Goal: Book appointment/travel/reservation

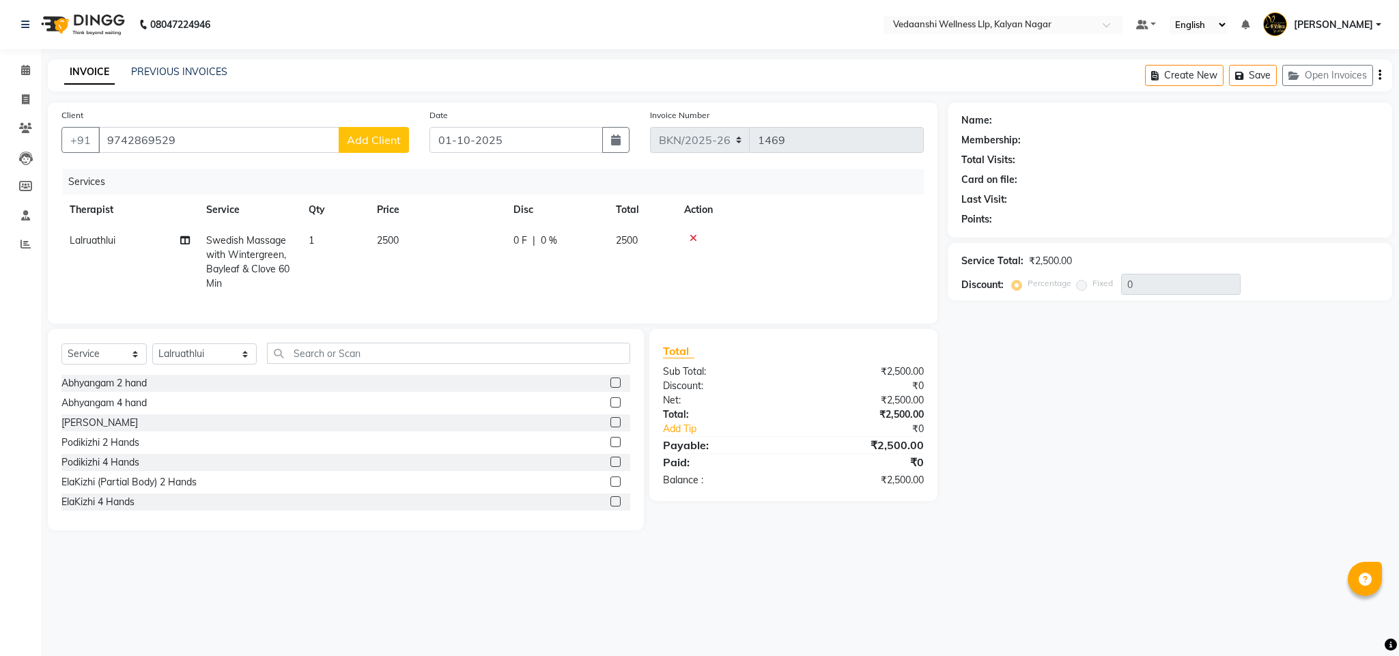
select select "service"
select select "67323"
click at [29, 66] on icon at bounding box center [25, 70] width 9 height 10
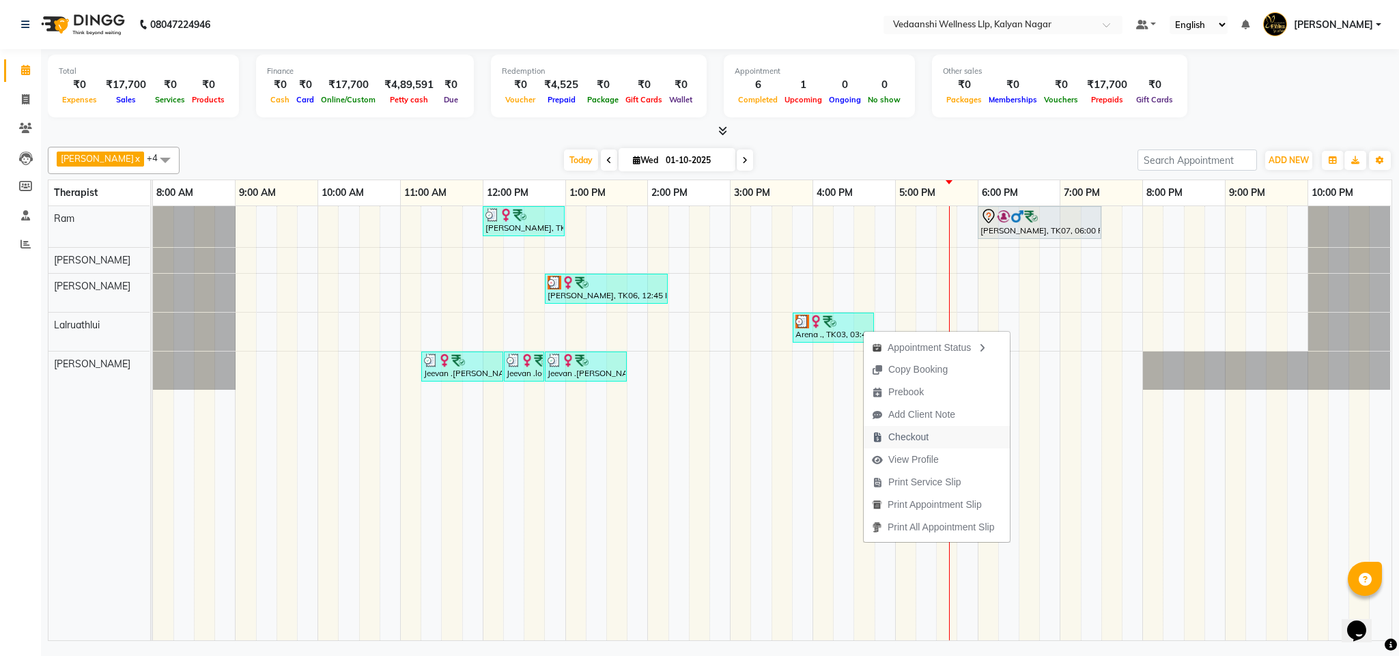
click at [904, 441] on span "Checkout" at bounding box center [908, 437] width 40 height 14
select select "service"
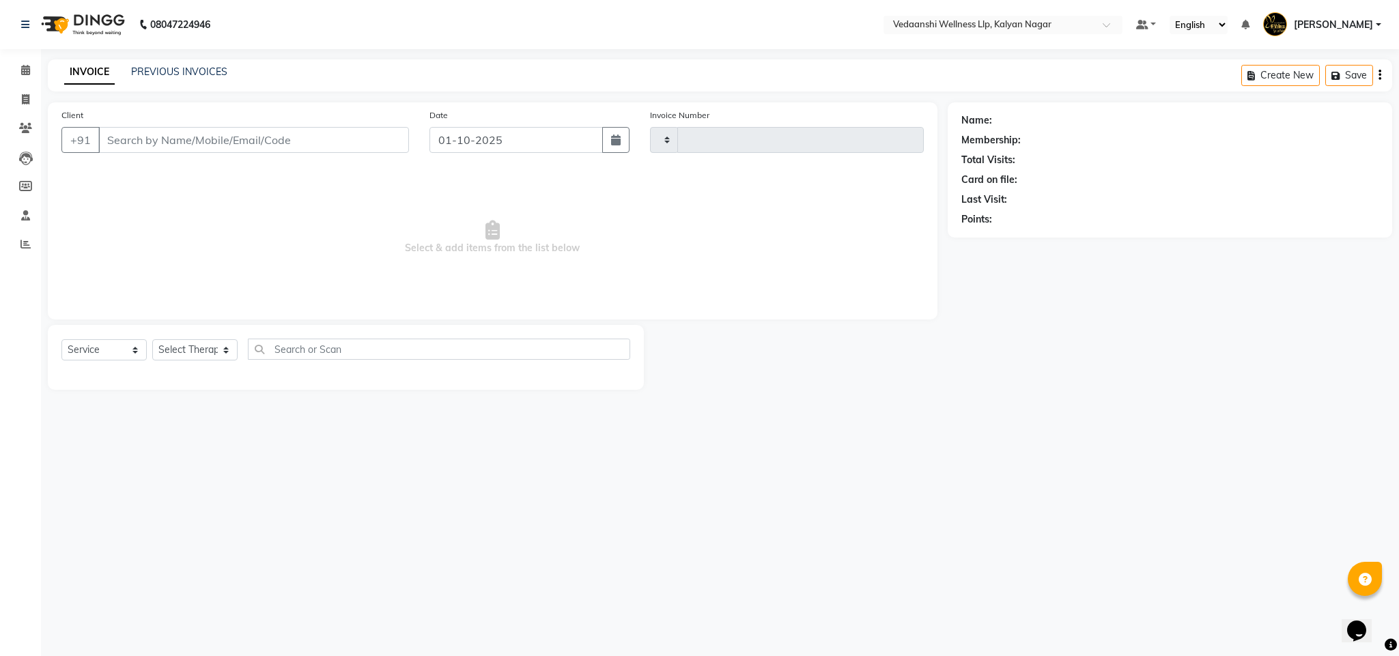
type input "1469"
select select "4293"
type input "9742869529"
select select "67323"
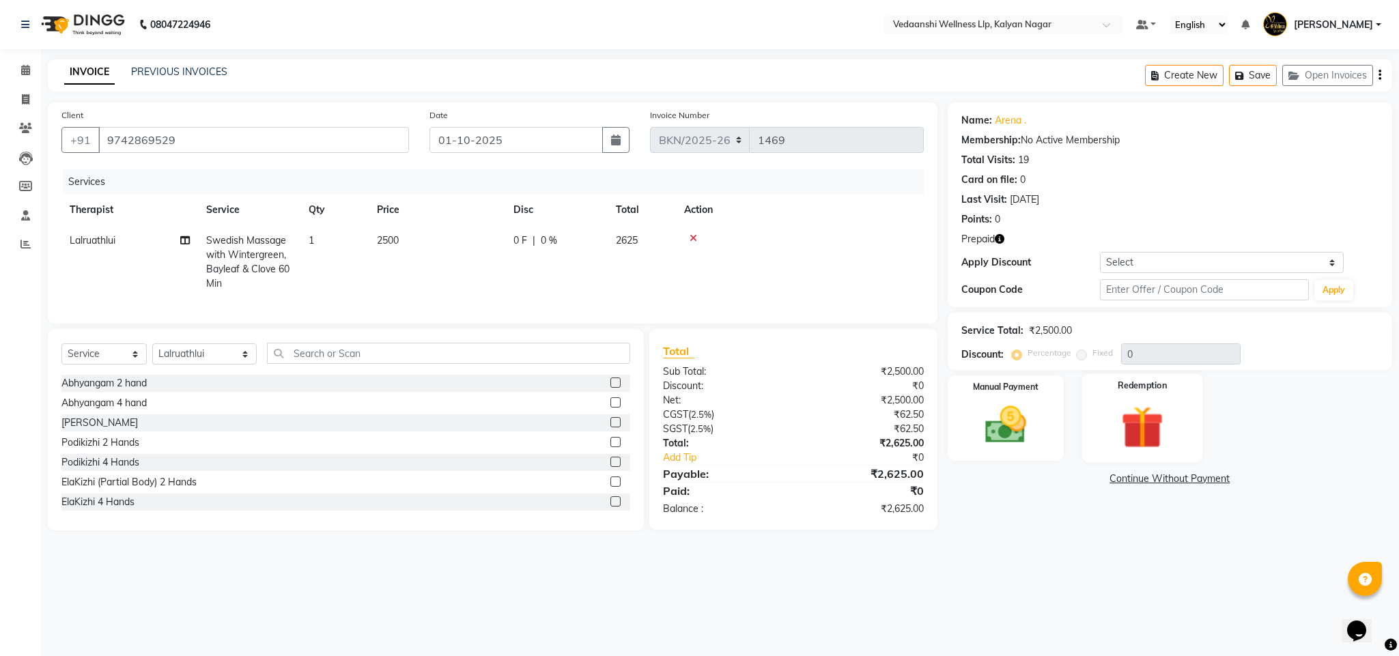
click at [1128, 412] on img at bounding box center [1143, 427] width 70 height 53
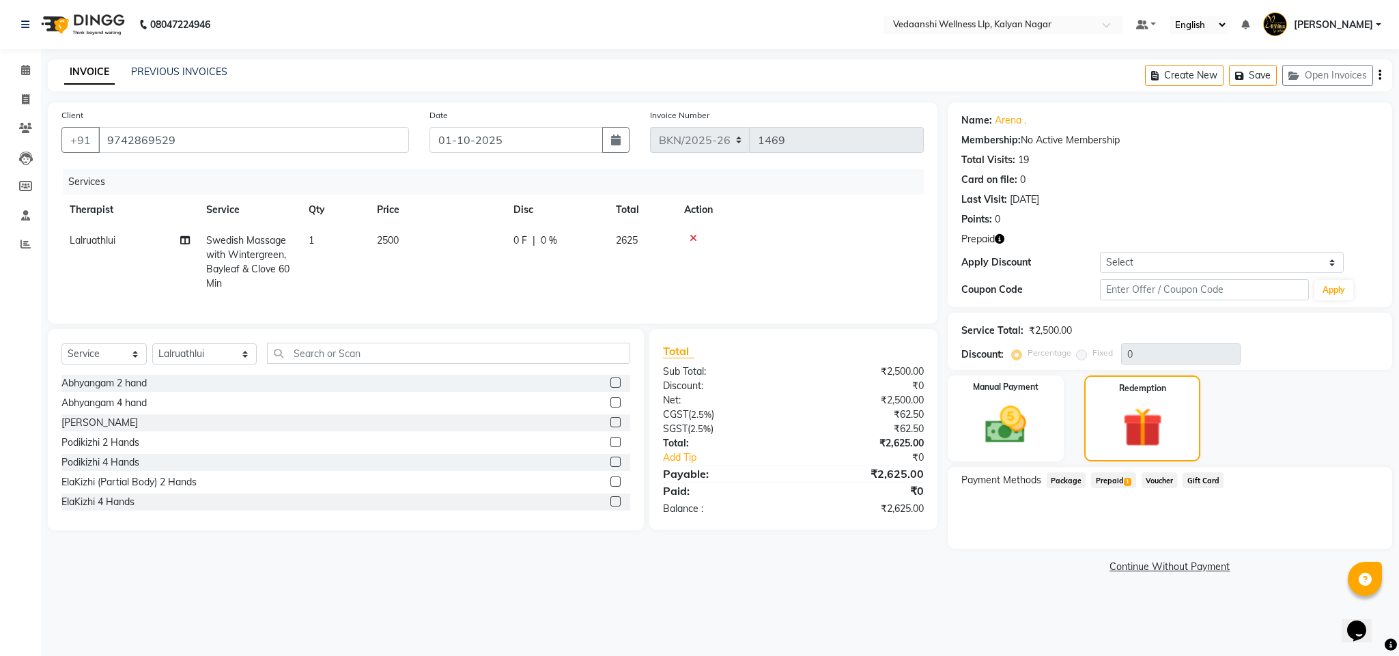
click at [1121, 484] on span "Prepaid 1" at bounding box center [1113, 481] width 44 height 16
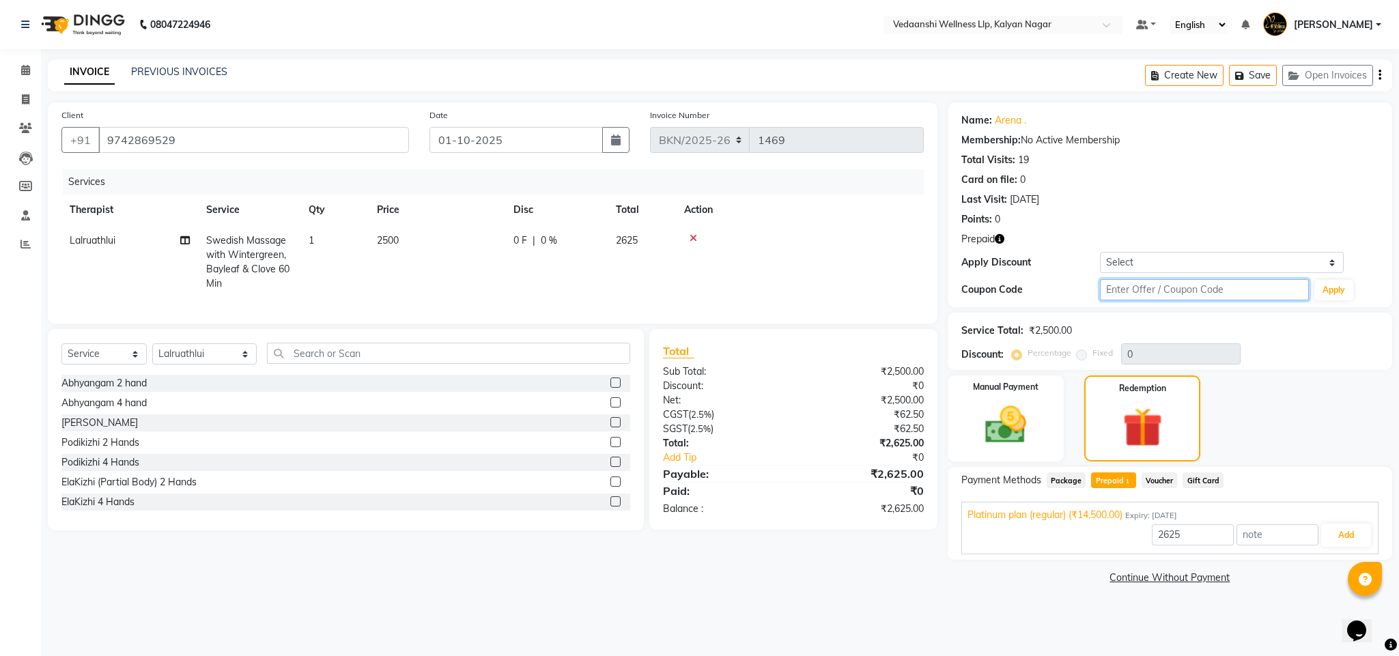
click at [1152, 292] on input "text" at bounding box center [1204, 289] width 209 height 21
type input "d50%"
click at [1322, 285] on button "Apply" at bounding box center [1334, 290] width 39 height 20
type input "50"
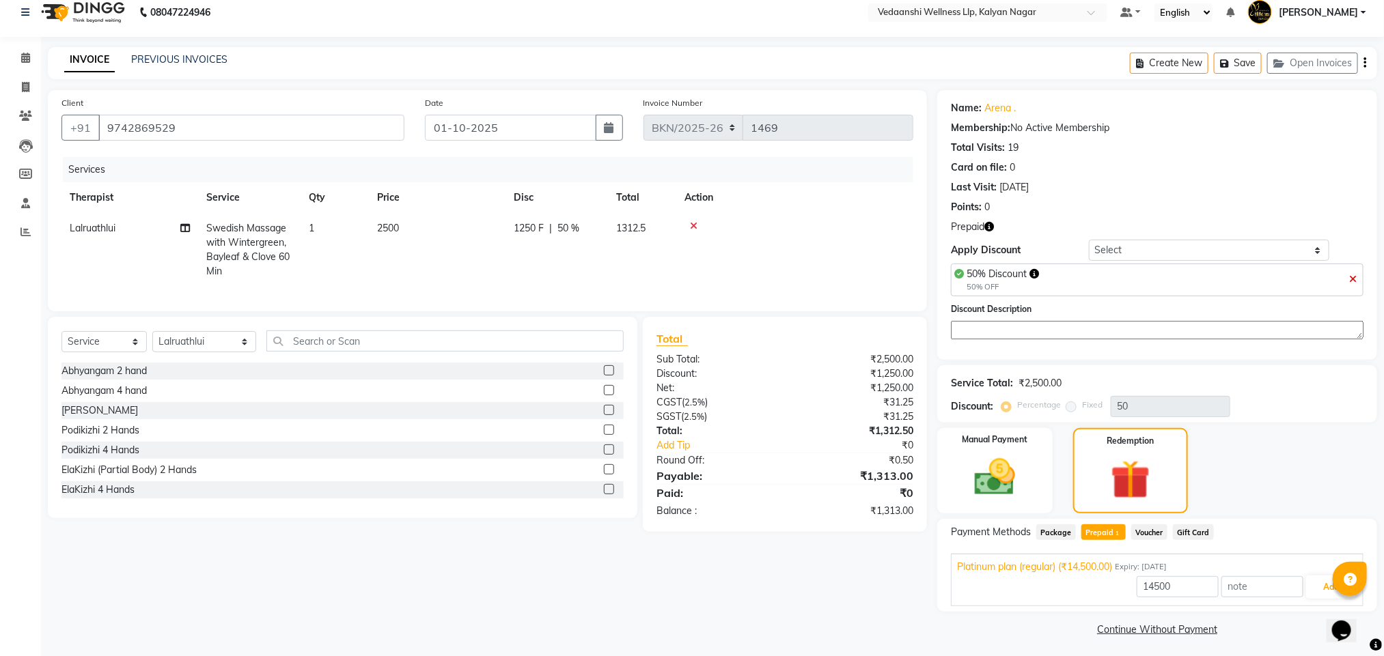
scroll to position [17, 0]
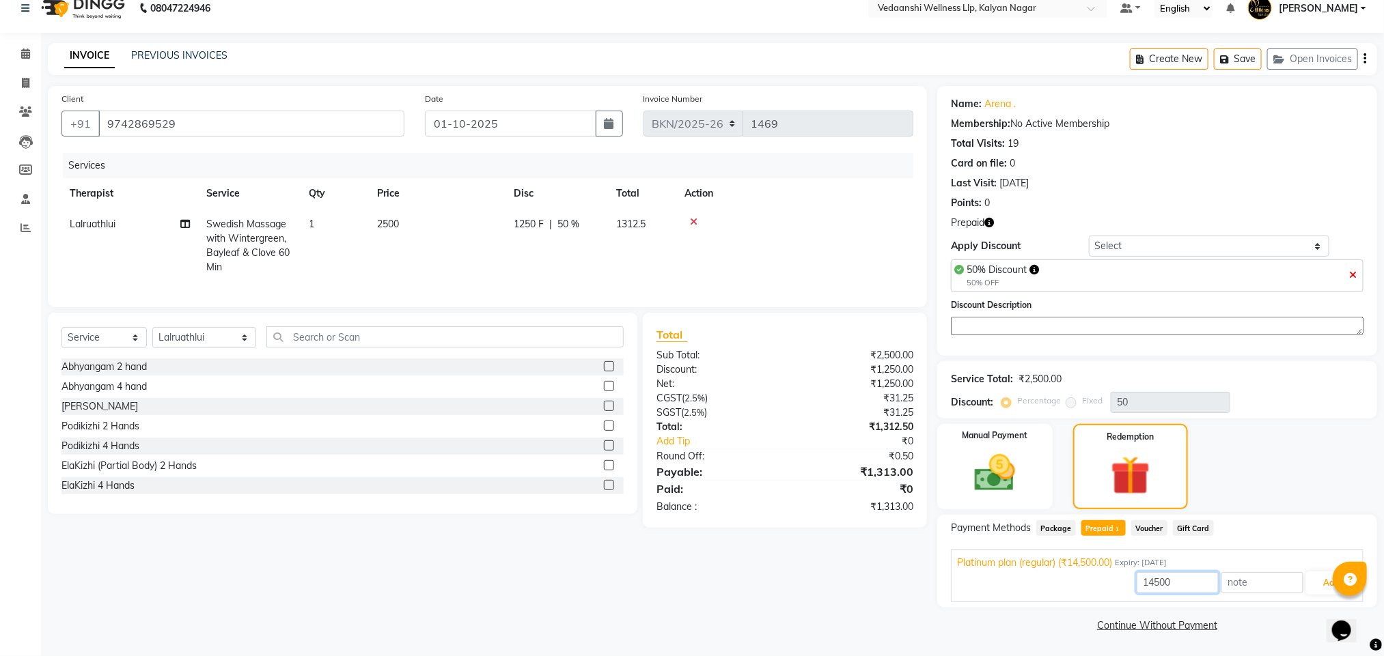
click at [1156, 572] on input "14500" at bounding box center [1177, 582] width 82 height 21
type input "1250"
click at [1317, 587] on button "Add" at bounding box center [1331, 583] width 50 height 23
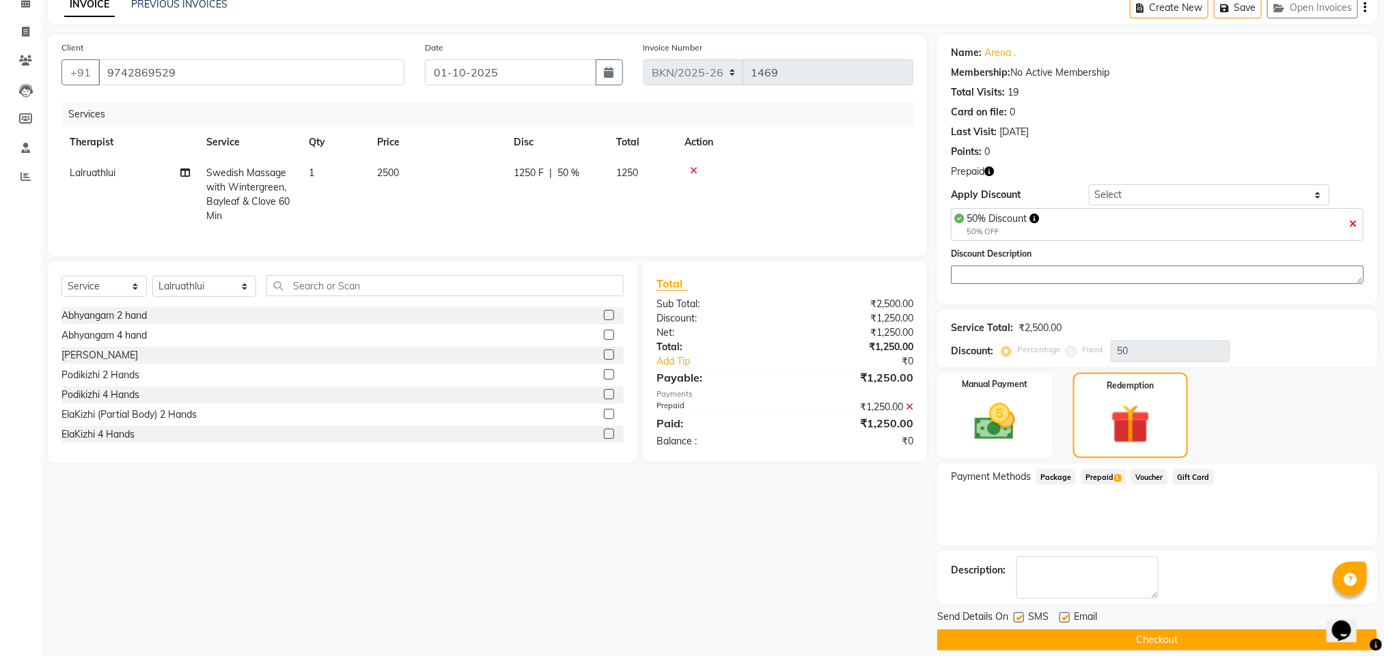
scroll to position [85, 0]
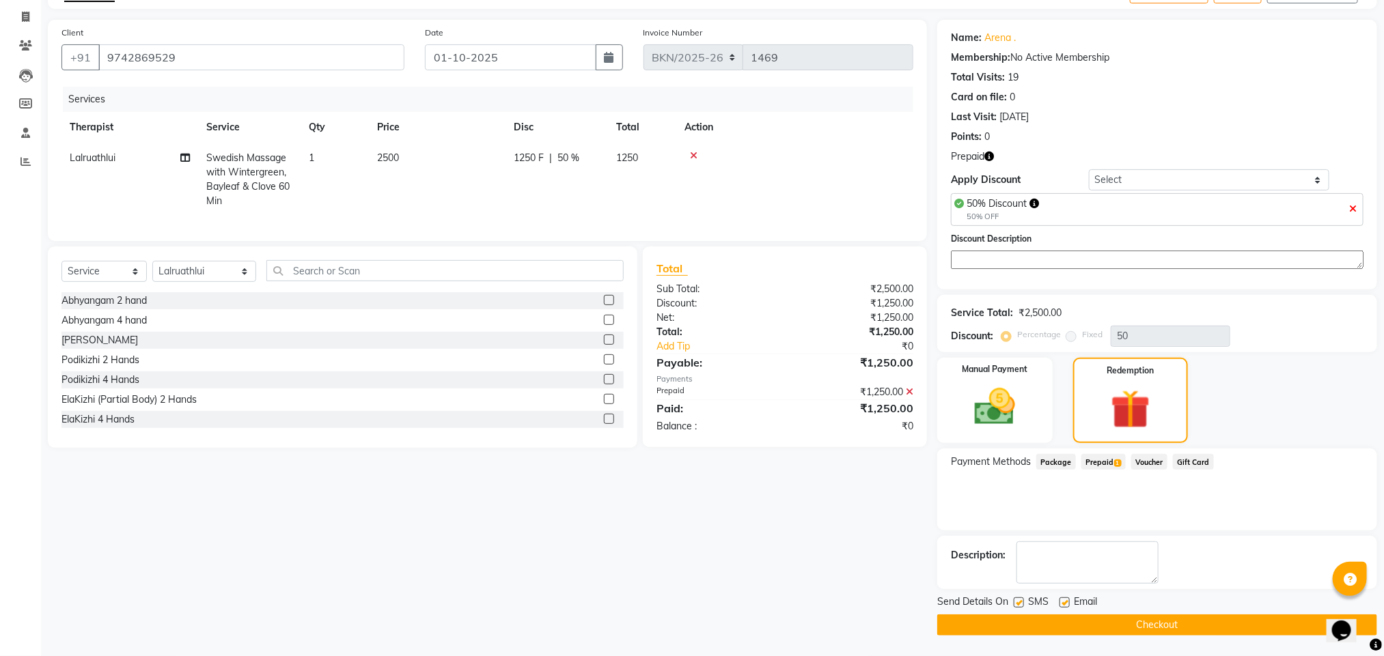
click at [1035, 615] on button "Checkout" at bounding box center [1157, 625] width 440 height 21
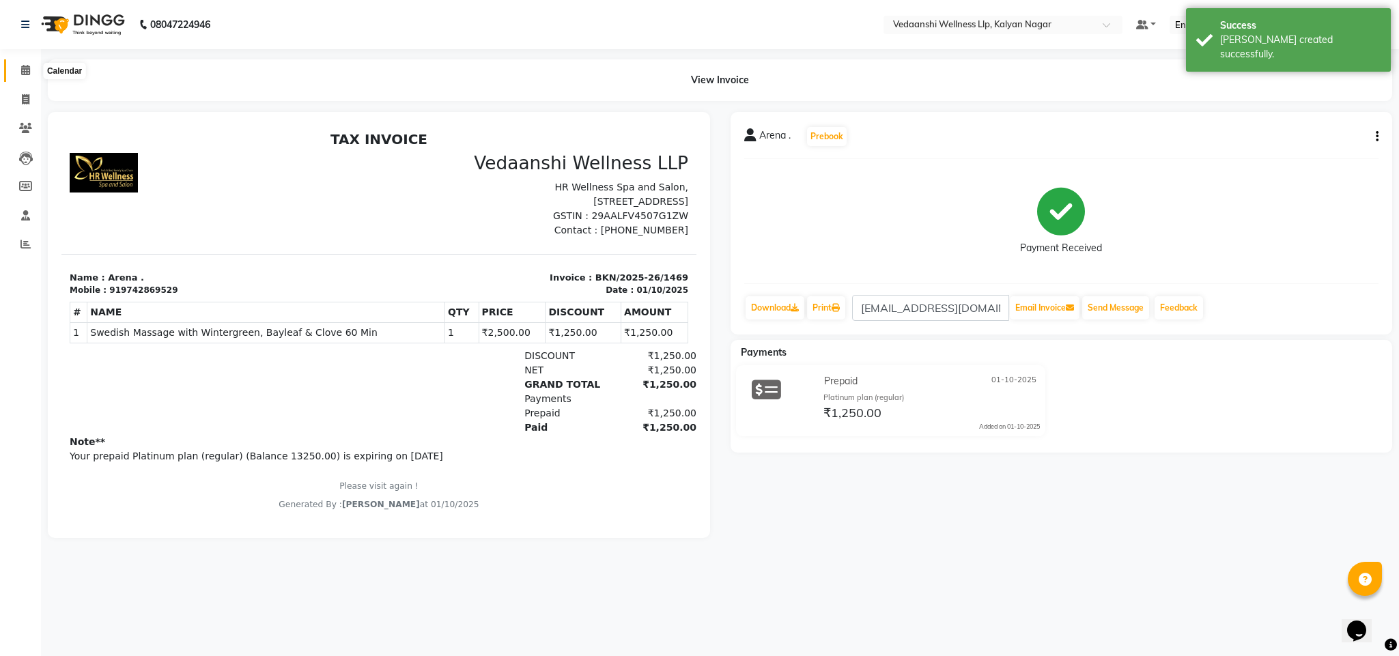
click at [25, 66] on icon at bounding box center [25, 70] width 9 height 10
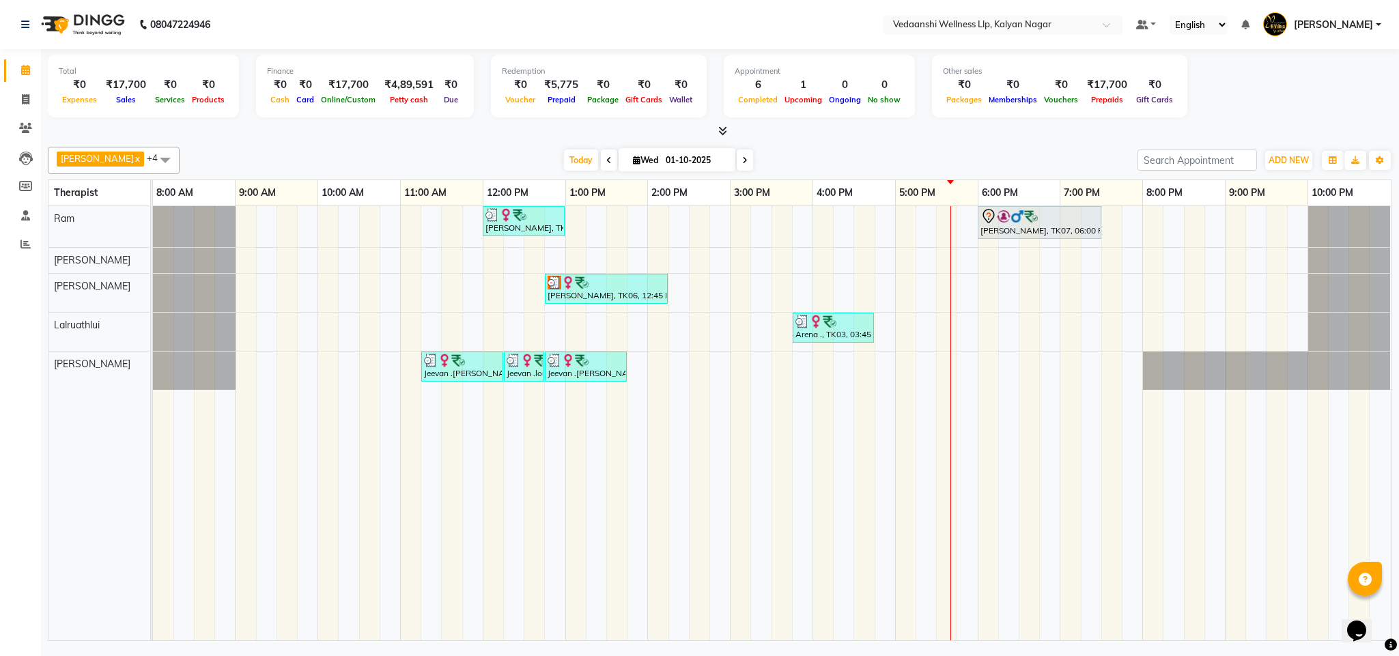
click at [737, 156] on span at bounding box center [745, 160] width 16 height 21
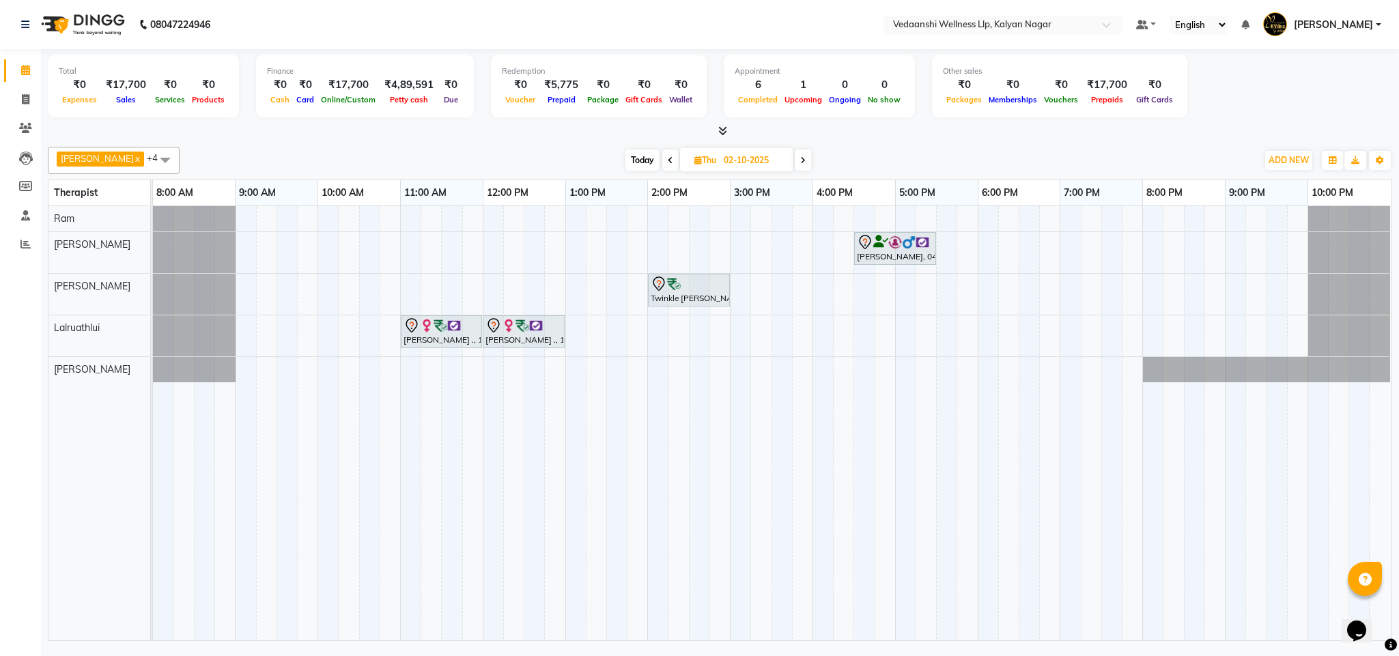
click at [624, 148] on div "[PERSON_NAME] x [PERSON_NAME] x Lalruathlui x Ram x [PERSON_NAME] x +4 Select A…" at bounding box center [720, 160] width 1345 height 27
click at [626, 154] on span "Today" at bounding box center [643, 160] width 34 height 21
type input "01-10-2025"
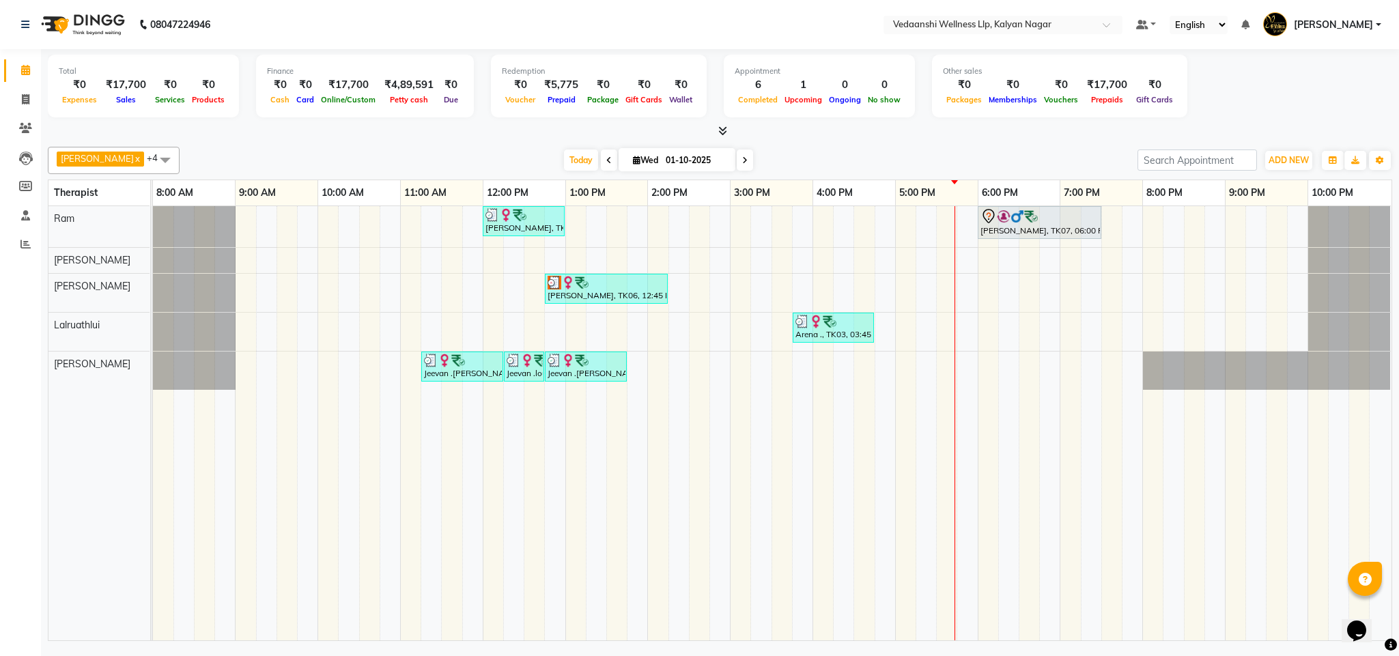
click at [828, 142] on div "[PERSON_NAME] x [PERSON_NAME] x Lalruathlui x Ram x [PERSON_NAME] x +4 Select A…" at bounding box center [720, 391] width 1345 height 500
click at [662, 152] on input "01-10-2025" at bounding box center [696, 160] width 68 height 20
select select "10"
select select "2025"
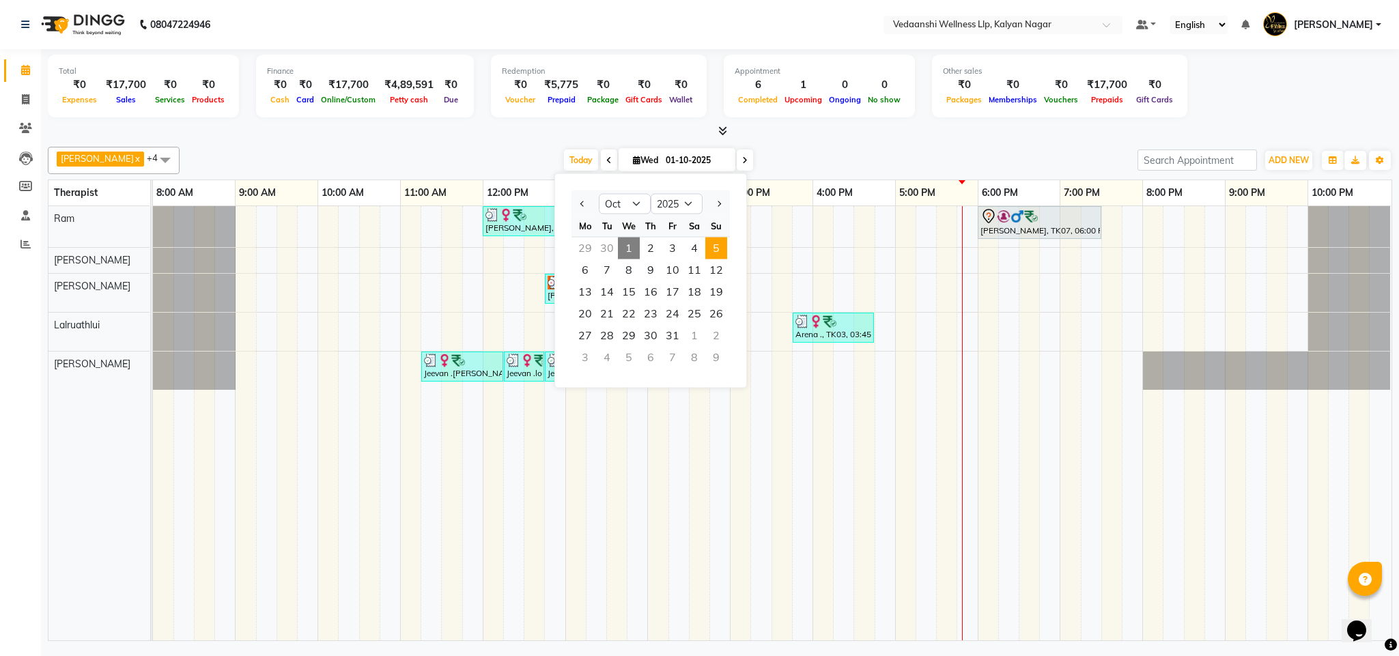
click at [711, 252] on span "5" at bounding box center [716, 249] width 22 height 22
type input "05-10-2025"
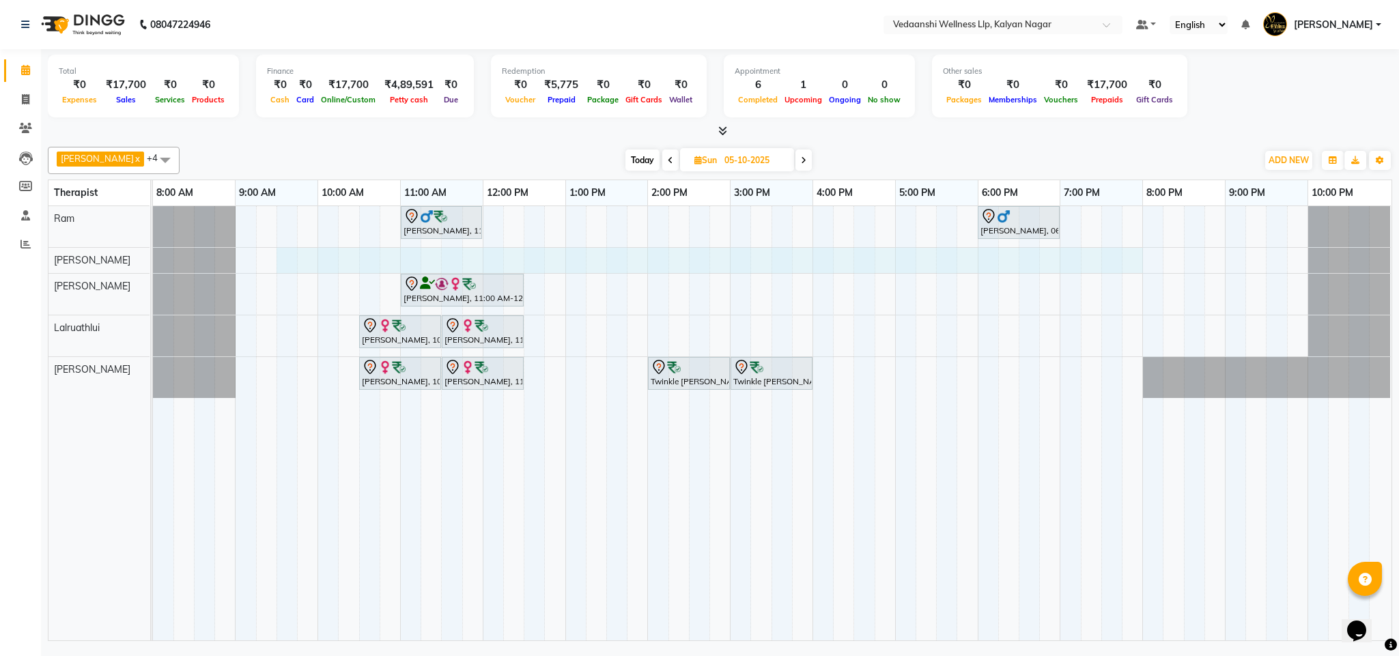
drag, startPoint x: 281, startPoint y: 258, endPoint x: 1142, endPoint y: 248, distance: 861.2
click at [1142, 248] on tr at bounding box center [772, 423] width 1238 height 434
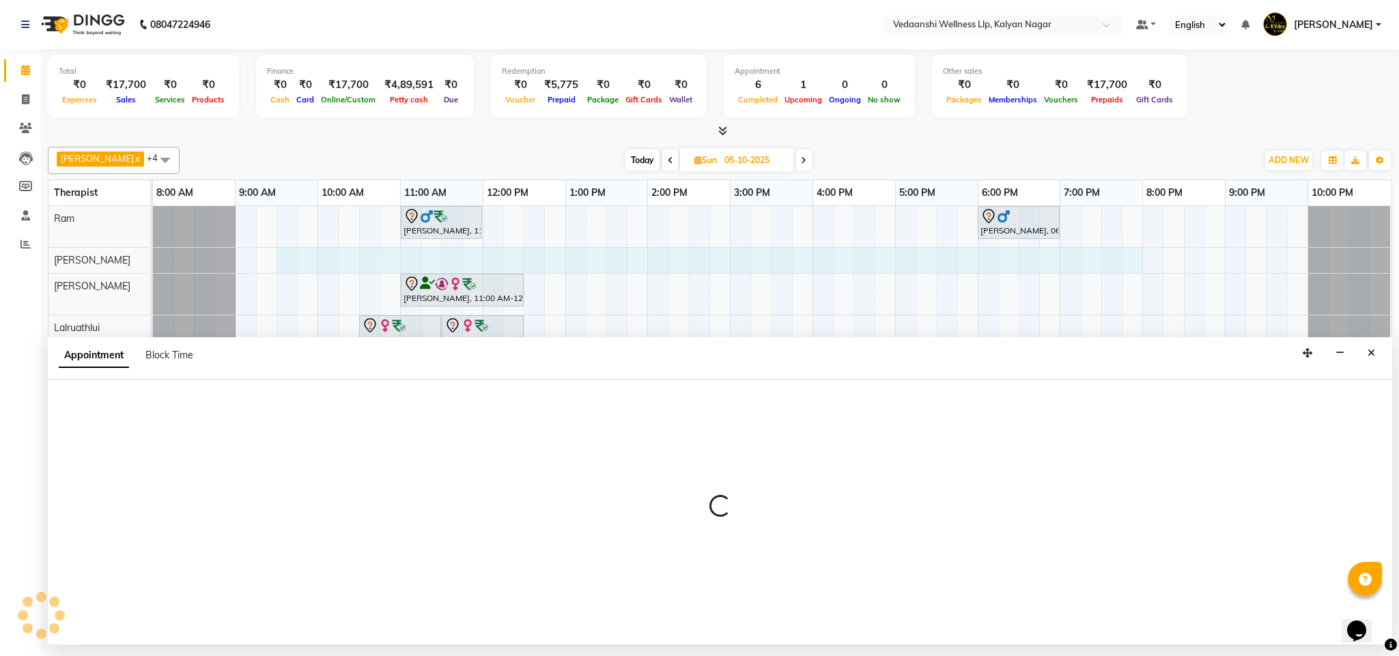
select select "79390"
select select "tentative"
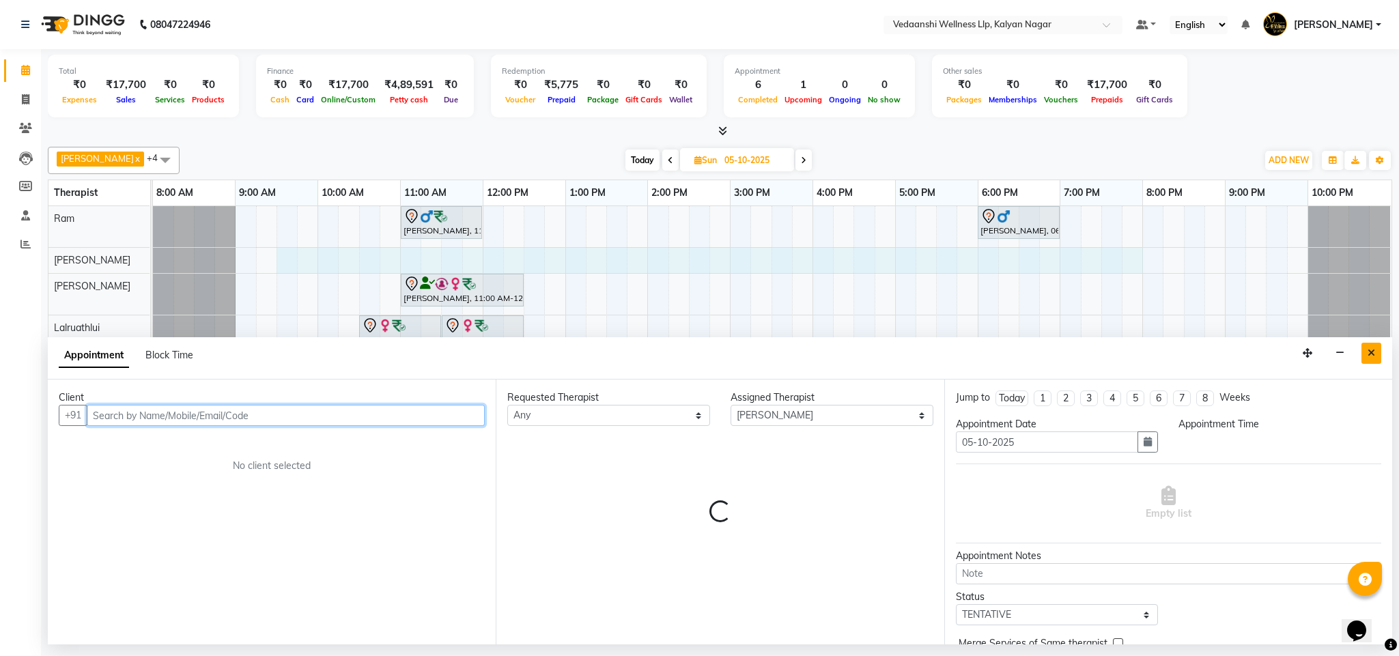
select select "570"
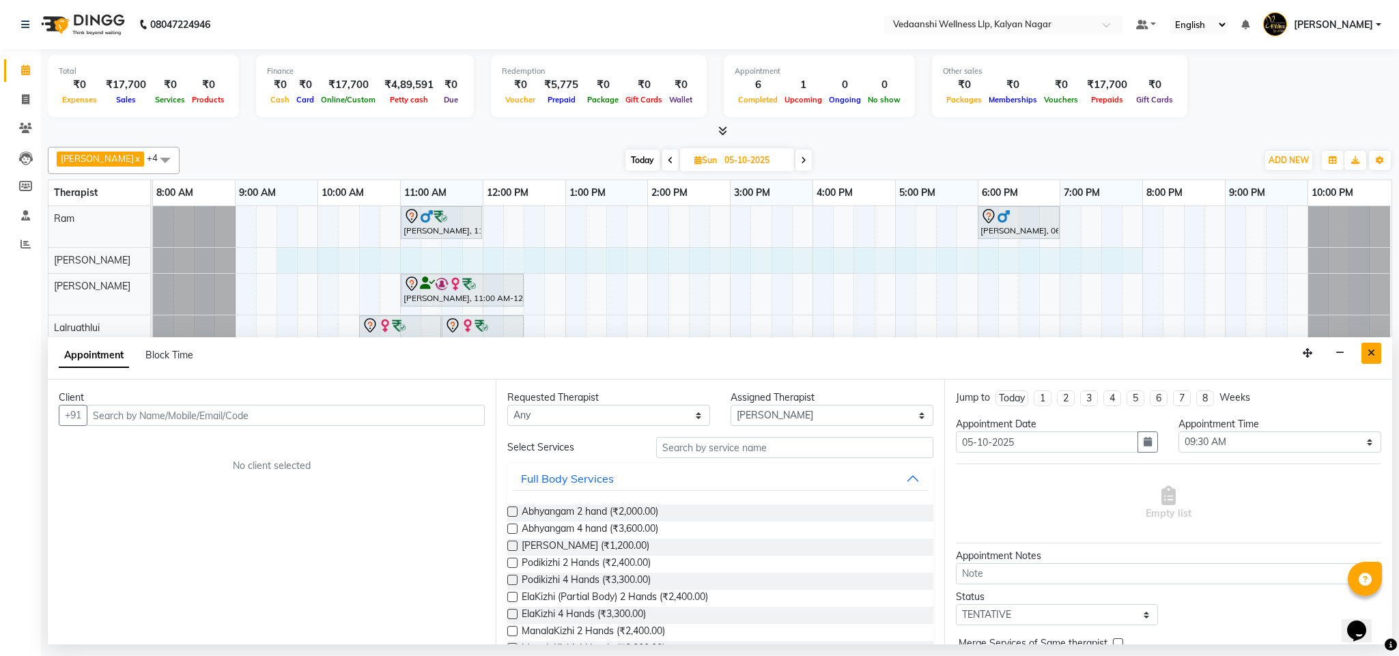
click at [1373, 350] on icon "Close" at bounding box center [1372, 353] width 8 height 10
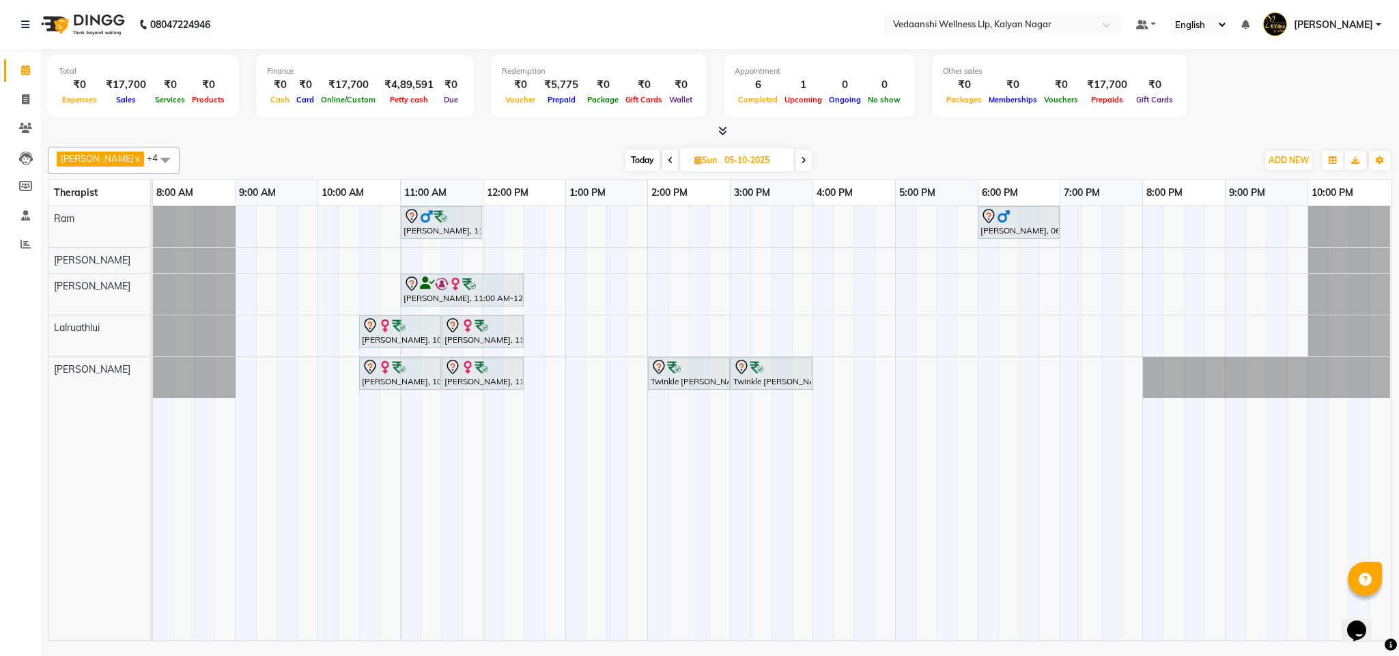
click at [662, 156] on span at bounding box center [670, 160] width 16 height 21
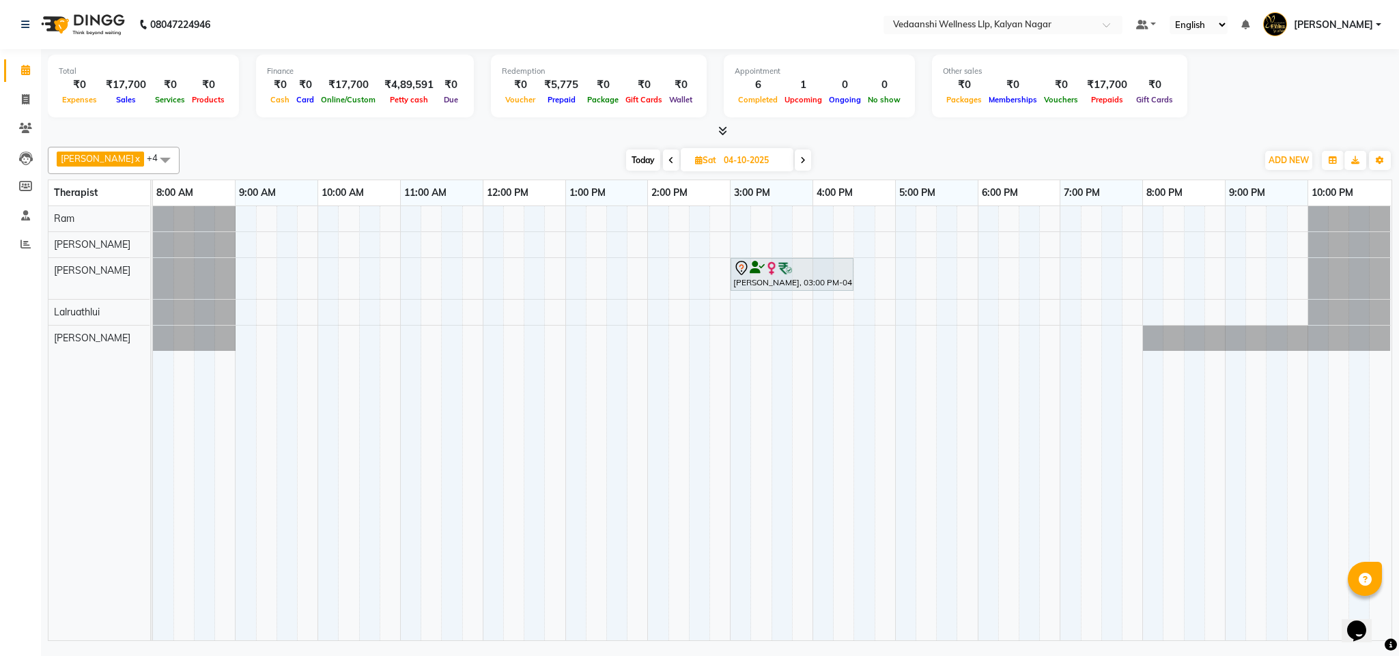
click at [663, 167] on span at bounding box center [671, 160] width 16 height 21
click at [664, 160] on span at bounding box center [672, 160] width 16 height 21
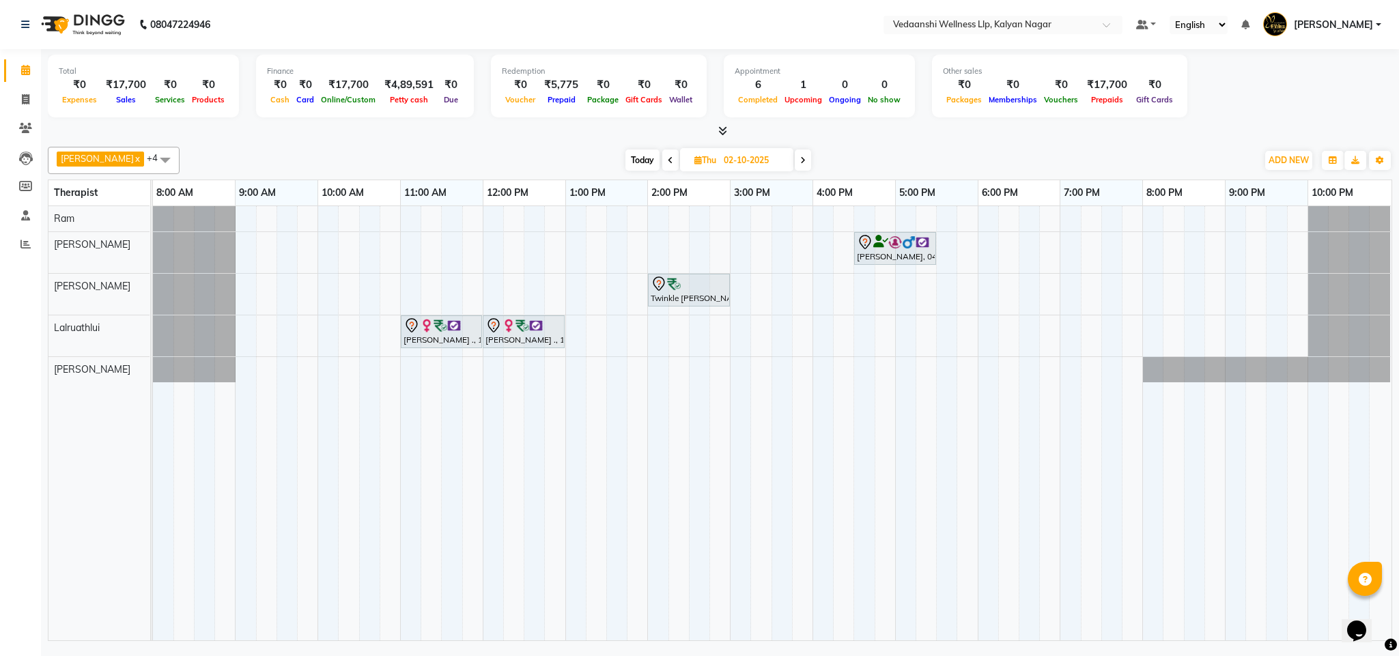
click at [627, 160] on span "Today" at bounding box center [643, 160] width 34 height 21
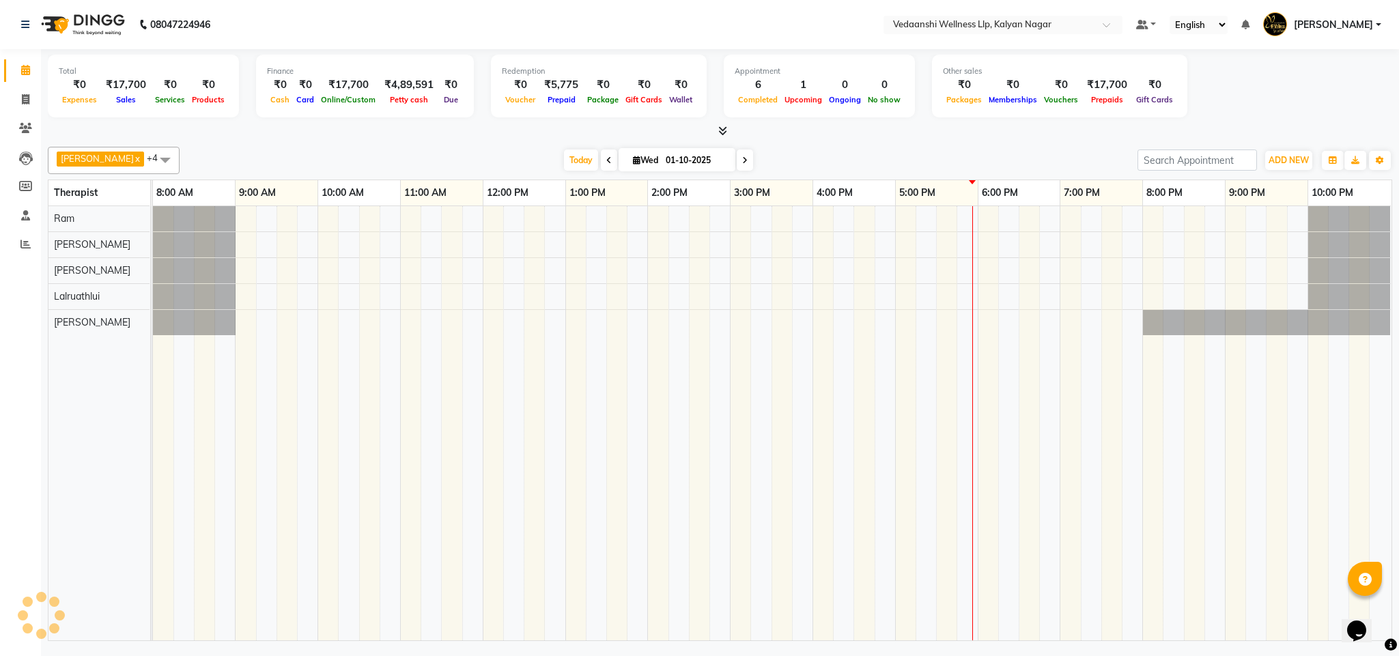
click at [892, 133] on div at bounding box center [720, 131] width 1345 height 14
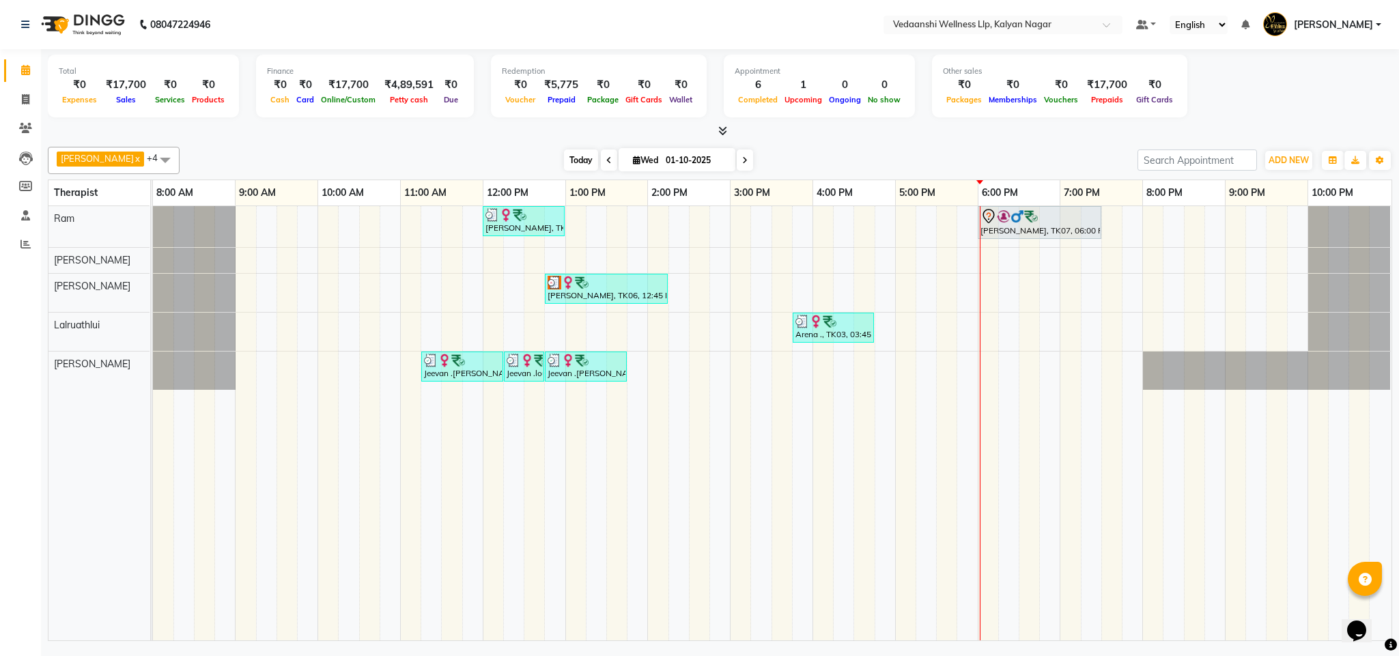
click at [564, 152] on span "Today" at bounding box center [581, 160] width 34 height 21
drag, startPoint x: 549, startPoint y: 167, endPoint x: 960, endPoint y: 179, distance: 410.6
click at [564, 167] on span "Today" at bounding box center [581, 160] width 34 height 21
click at [918, 156] on div "[DATE] [DATE]" at bounding box center [658, 160] width 944 height 20
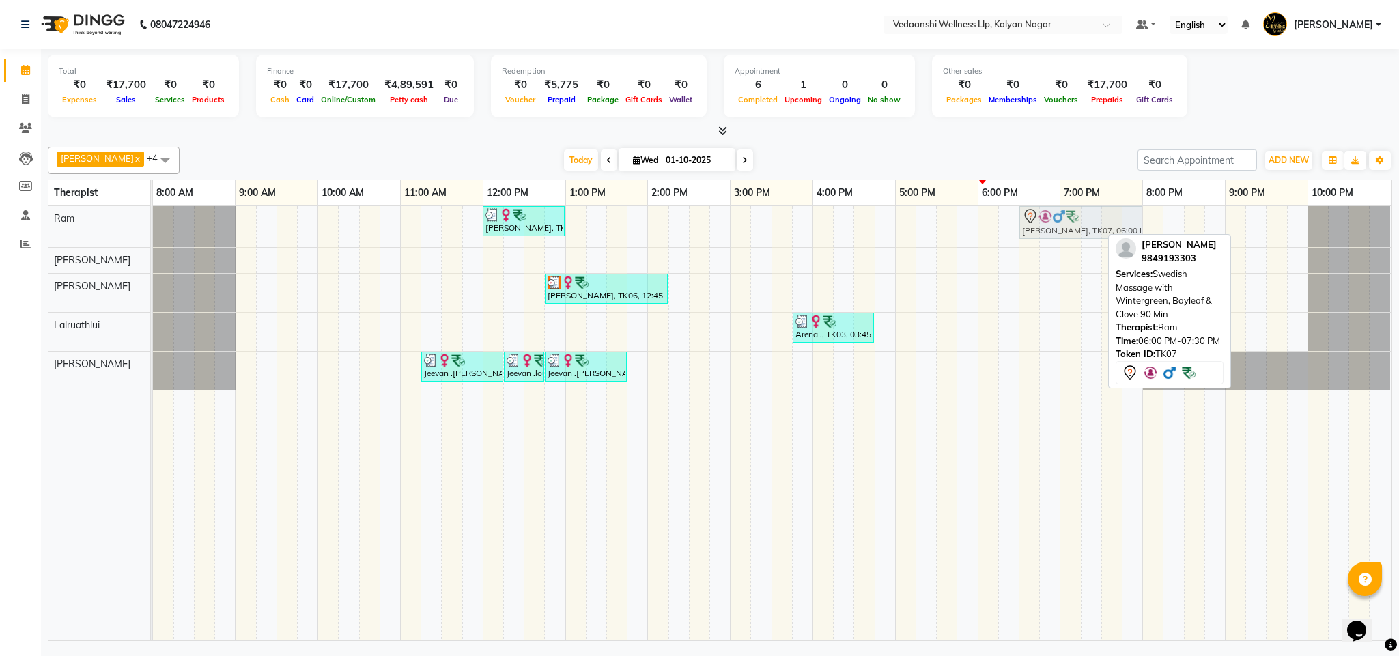
drag, startPoint x: 1041, startPoint y: 228, endPoint x: 1074, endPoint y: 236, distance: 33.0
click at [153, 236] on div "[PERSON_NAME], TK04, 12:00 PM-01:00 PM, Member Plan 60 [PERSON_NAME], TK07, 06:…" at bounding box center [153, 226] width 0 height 41
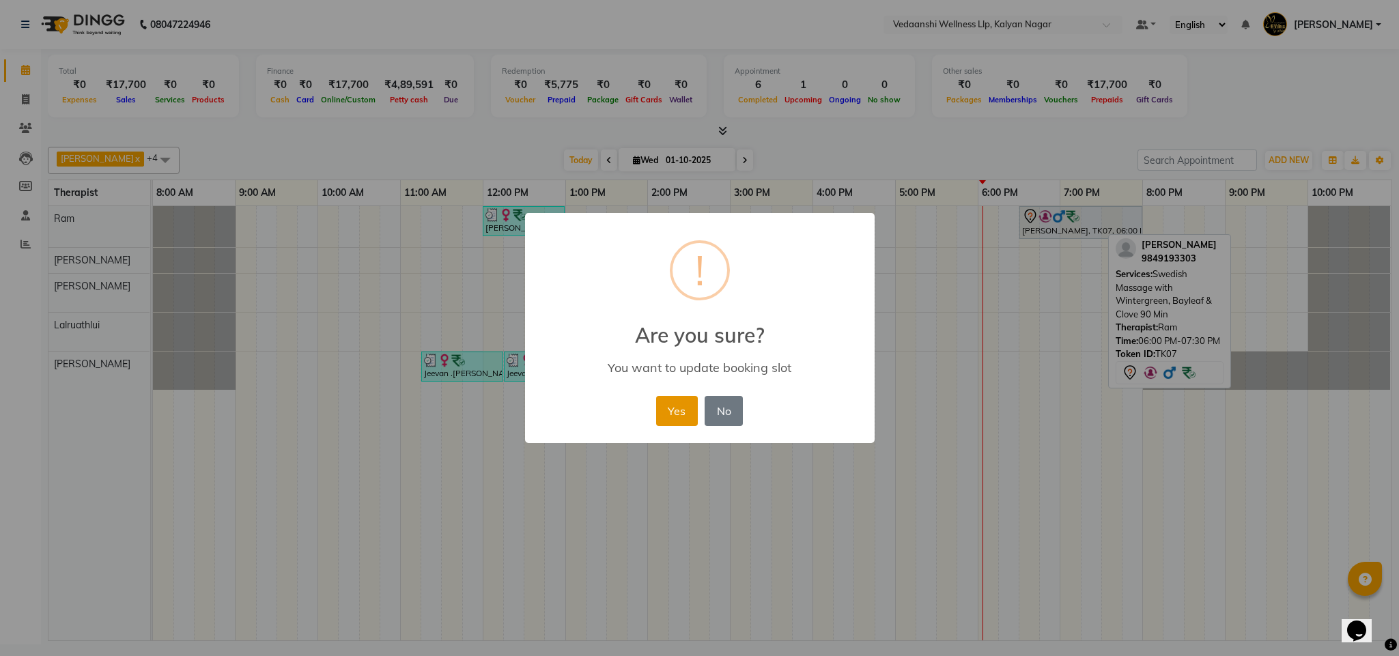
click at [679, 408] on button "Yes" at bounding box center [677, 411] width 42 height 30
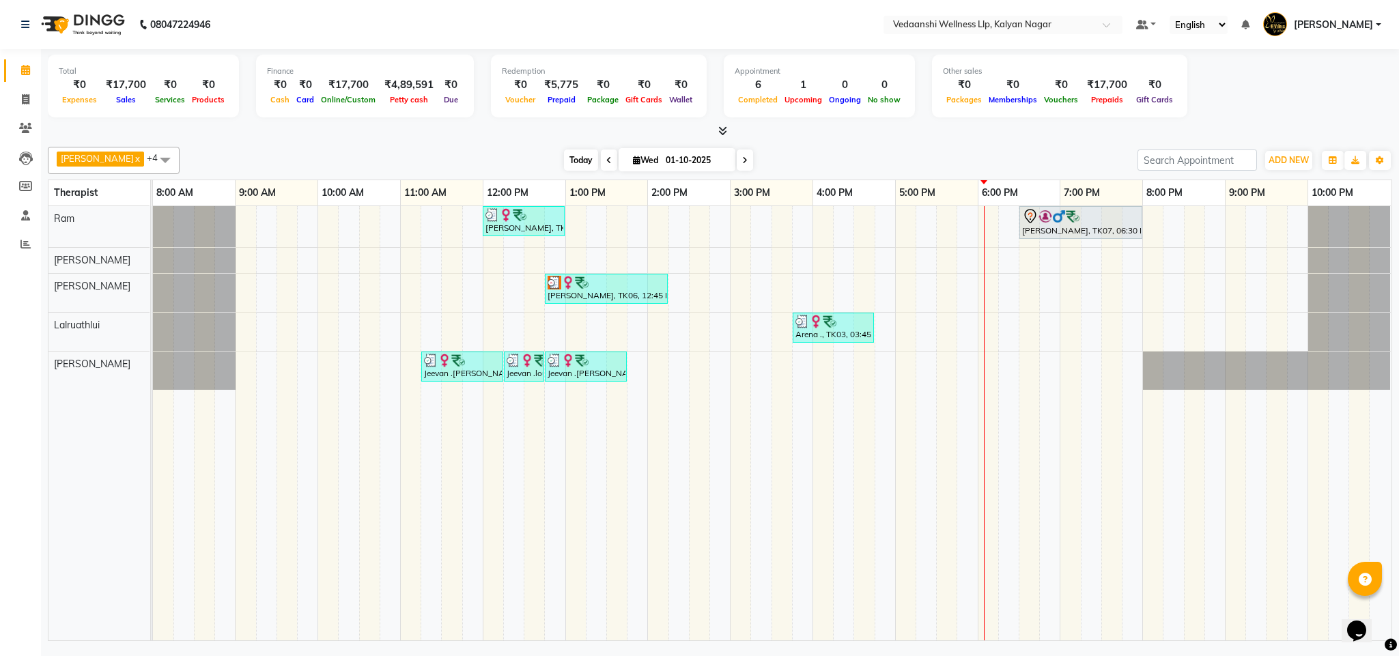
click at [564, 168] on span "Today" at bounding box center [581, 160] width 34 height 21
click at [564, 154] on span "Today" at bounding box center [581, 160] width 34 height 21
click at [804, 148] on div "[PERSON_NAME] x [PERSON_NAME] x Lalruathlui x Ram x [PERSON_NAME] x +4 Select A…" at bounding box center [720, 160] width 1345 height 27
click at [737, 156] on span at bounding box center [745, 160] width 16 height 21
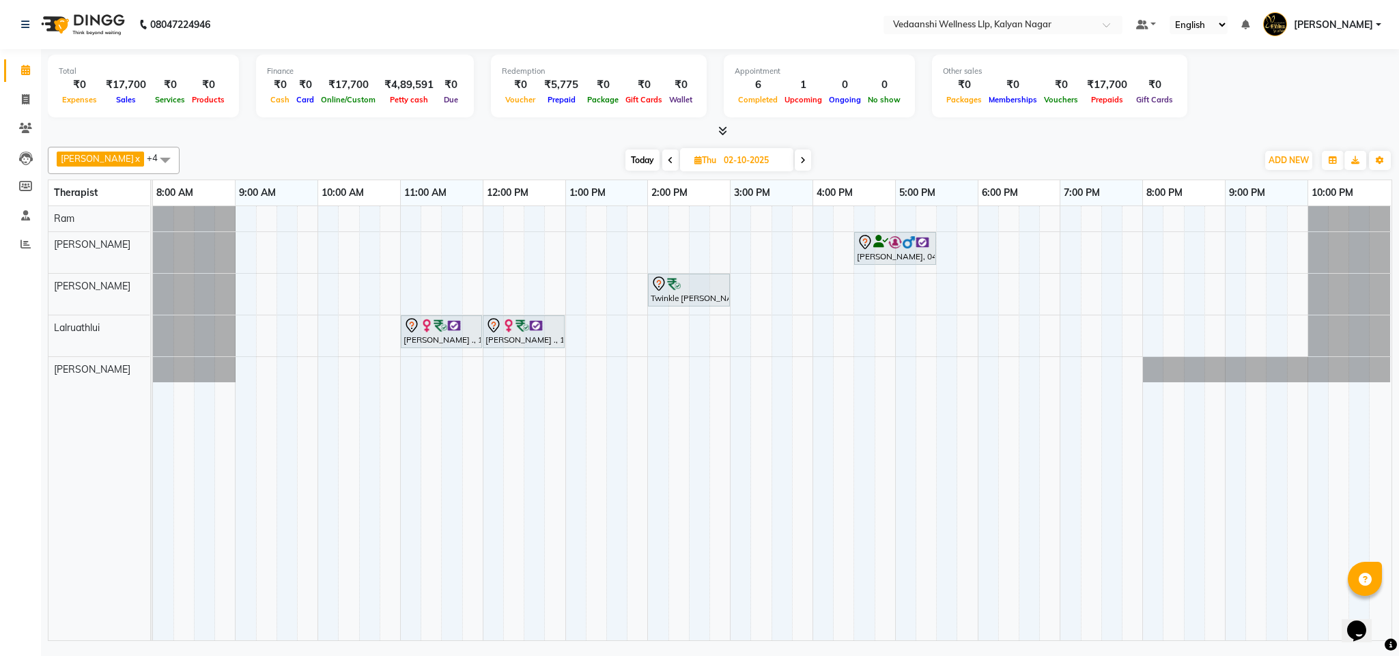
click at [800, 158] on icon at bounding box center [802, 160] width 5 height 8
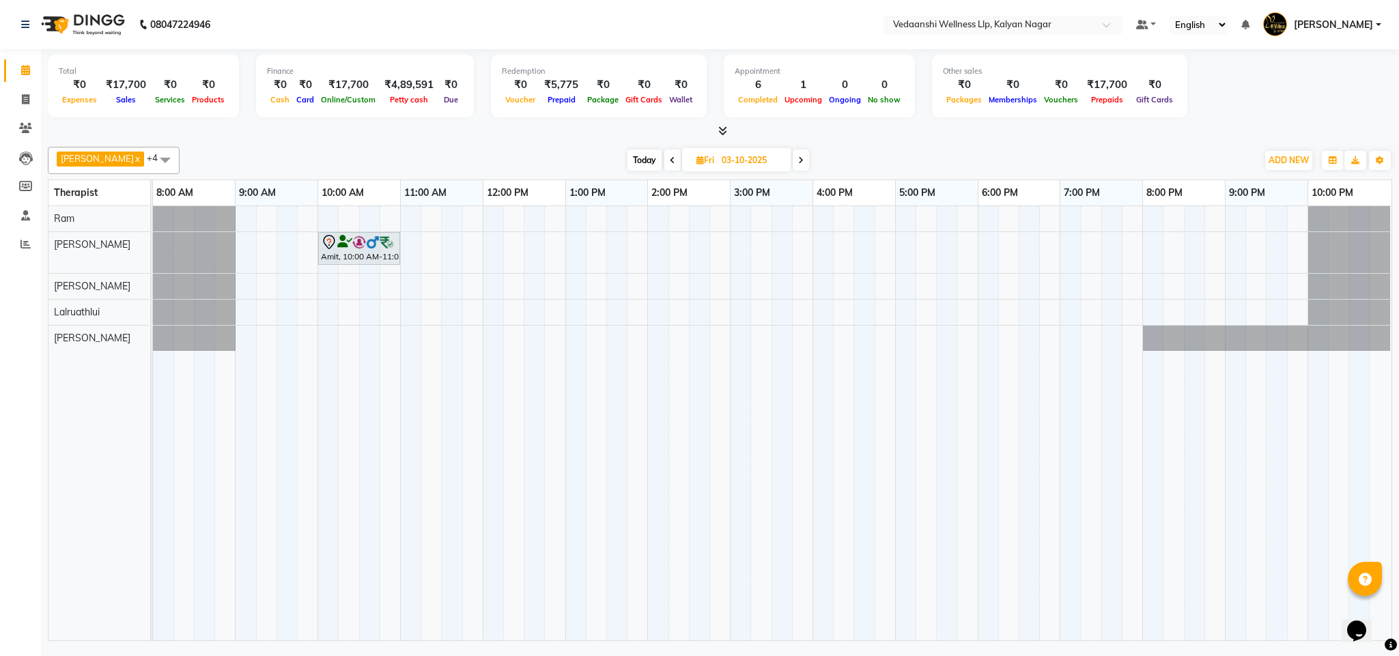
click at [628, 160] on span "Today" at bounding box center [645, 160] width 34 height 21
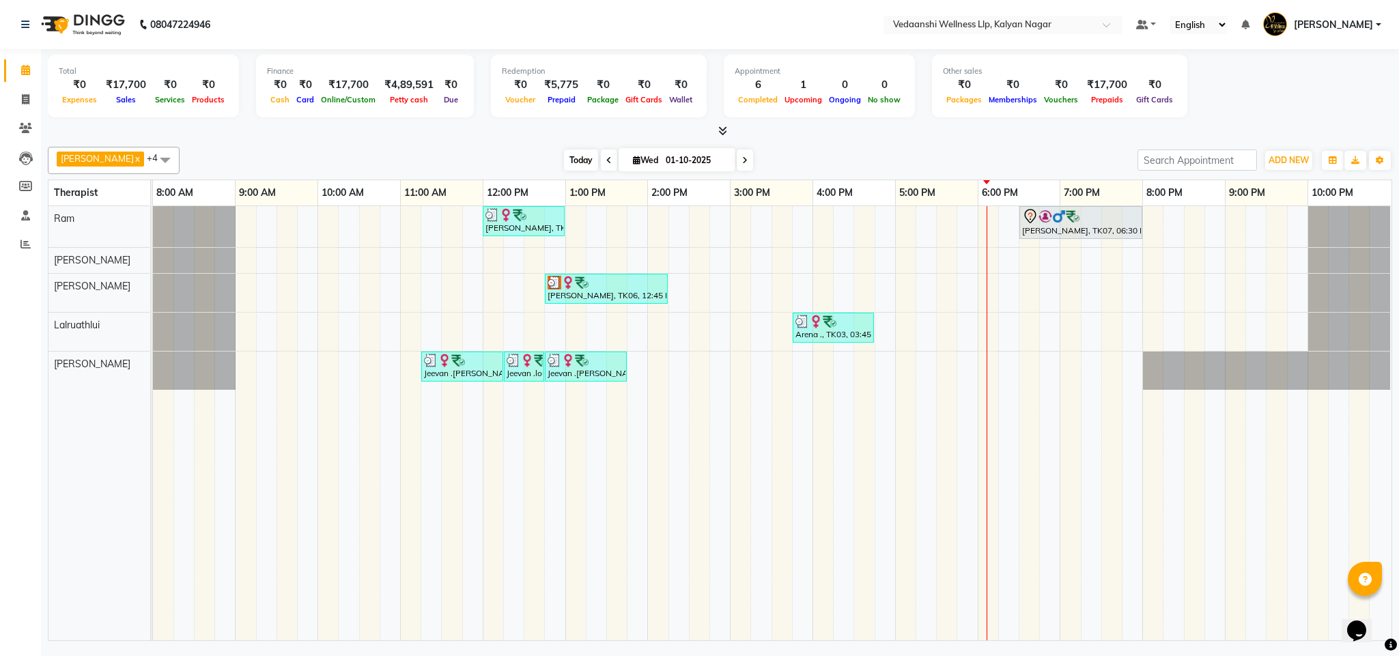
click at [568, 160] on span "Today" at bounding box center [581, 160] width 34 height 21
click at [564, 166] on span "Today" at bounding box center [581, 160] width 34 height 21
click at [737, 156] on span at bounding box center [745, 160] width 16 height 21
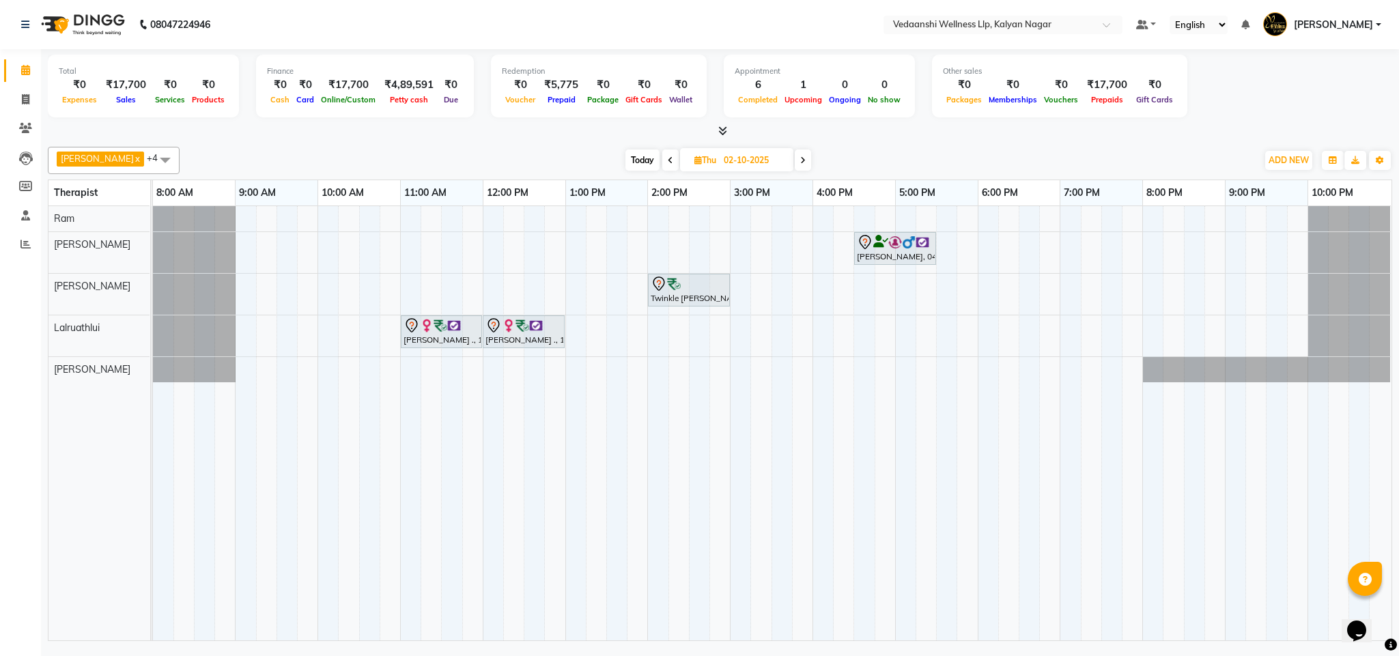
click at [638, 158] on span "Today" at bounding box center [643, 160] width 34 height 21
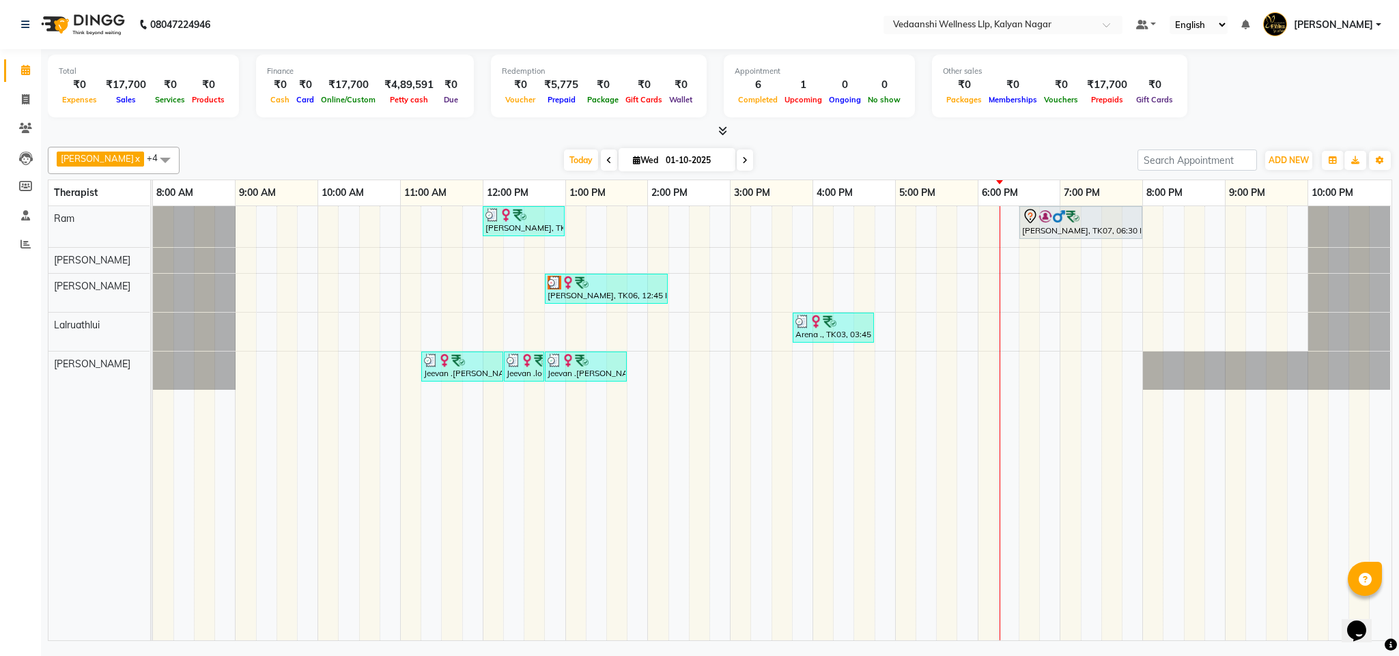
click at [737, 167] on span at bounding box center [745, 160] width 16 height 21
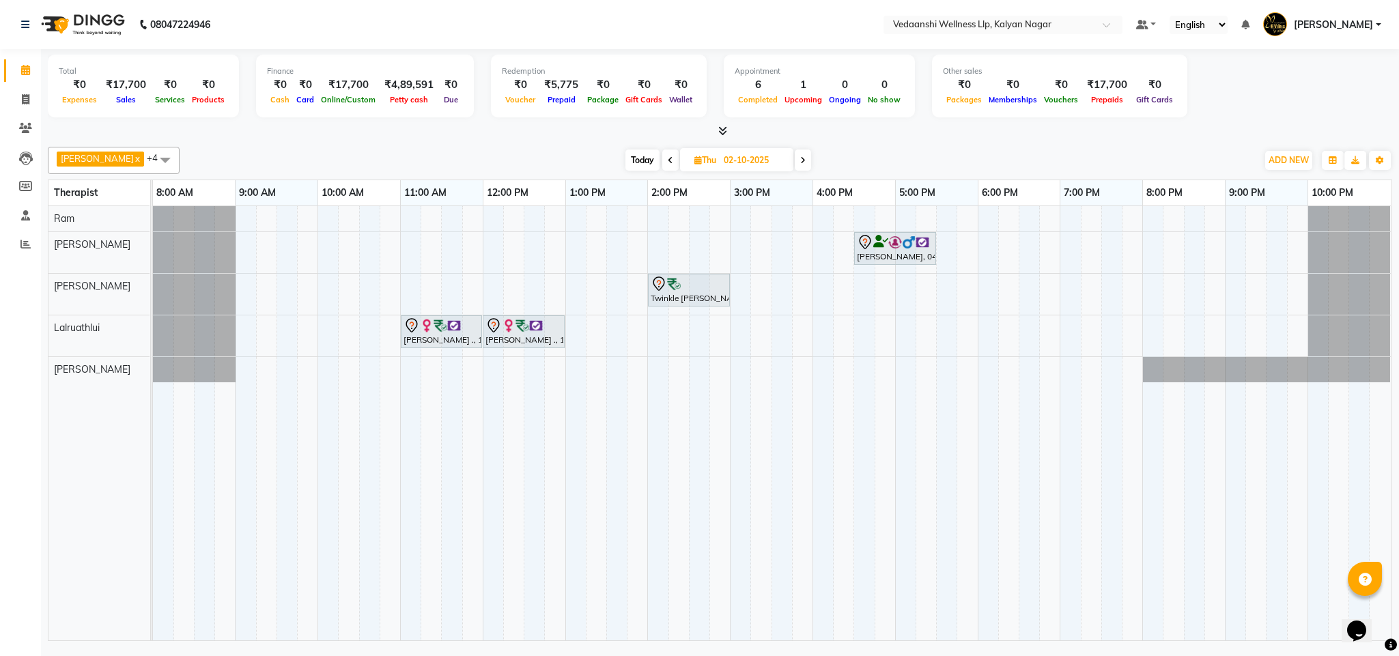
click at [662, 156] on span at bounding box center [670, 160] width 16 height 21
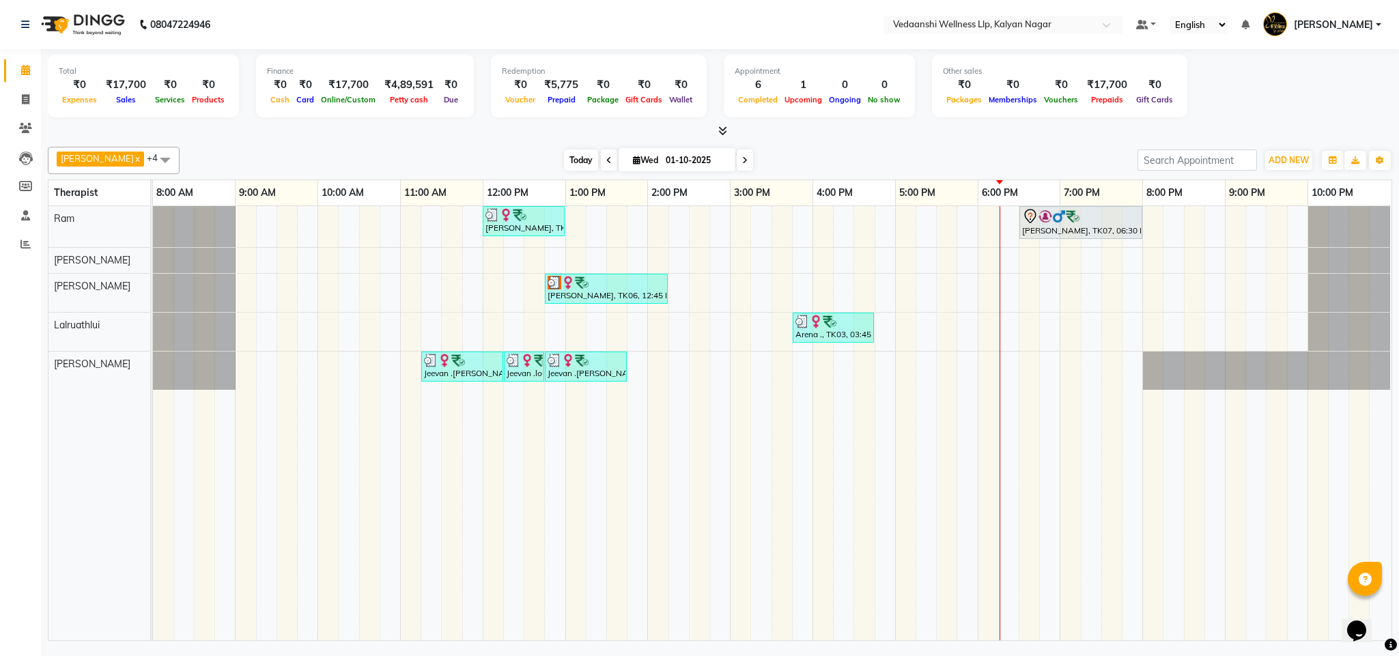
click at [564, 160] on span "Today" at bounding box center [581, 160] width 34 height 21
click at [564, 162] on span "Today" at bounding box center [581, 160] width 34 height 21
click at [859, 141] on div "[PERSON_NAME] x [PERSON_NAME] x Lalruathlui x Ram x [PERSON_NAME] x +4 Select A…" at bounding box center [720, 391] width 1345 height 500
click at [742, 164] on icon at bounding box center [744, 160] width 5 height 8
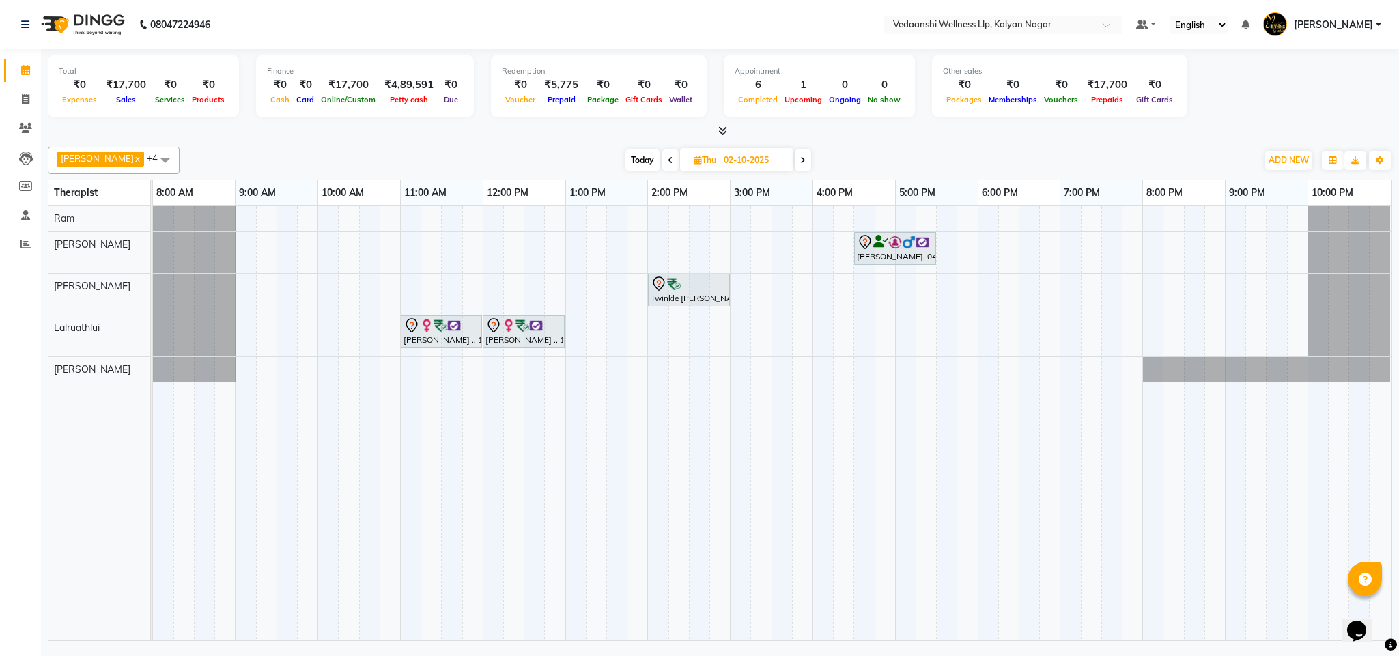
click at [796, 160] on span at bounding box center [803, 160] width 16 height 21
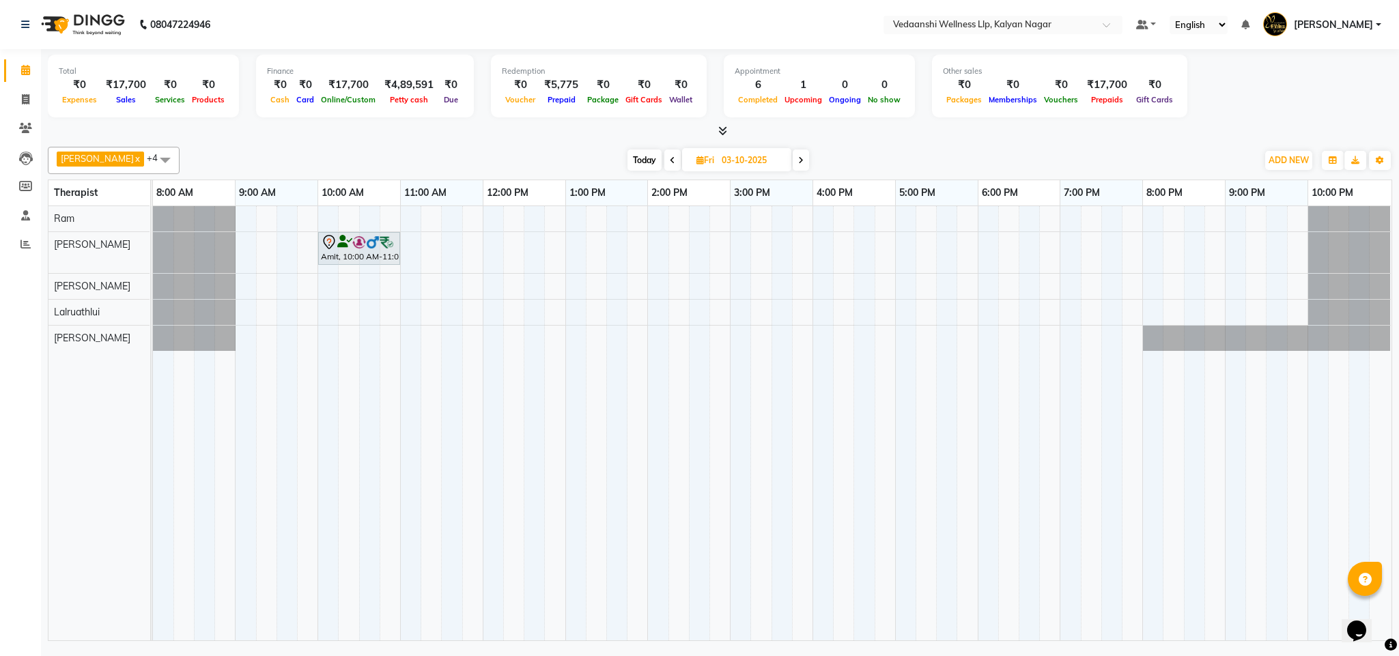
click at [793, 152] on span at bounding box center [801, 160] width 16 height 21
click at [635, 160] on span "Today" at bounding box center [643, 160] width 34 height 21
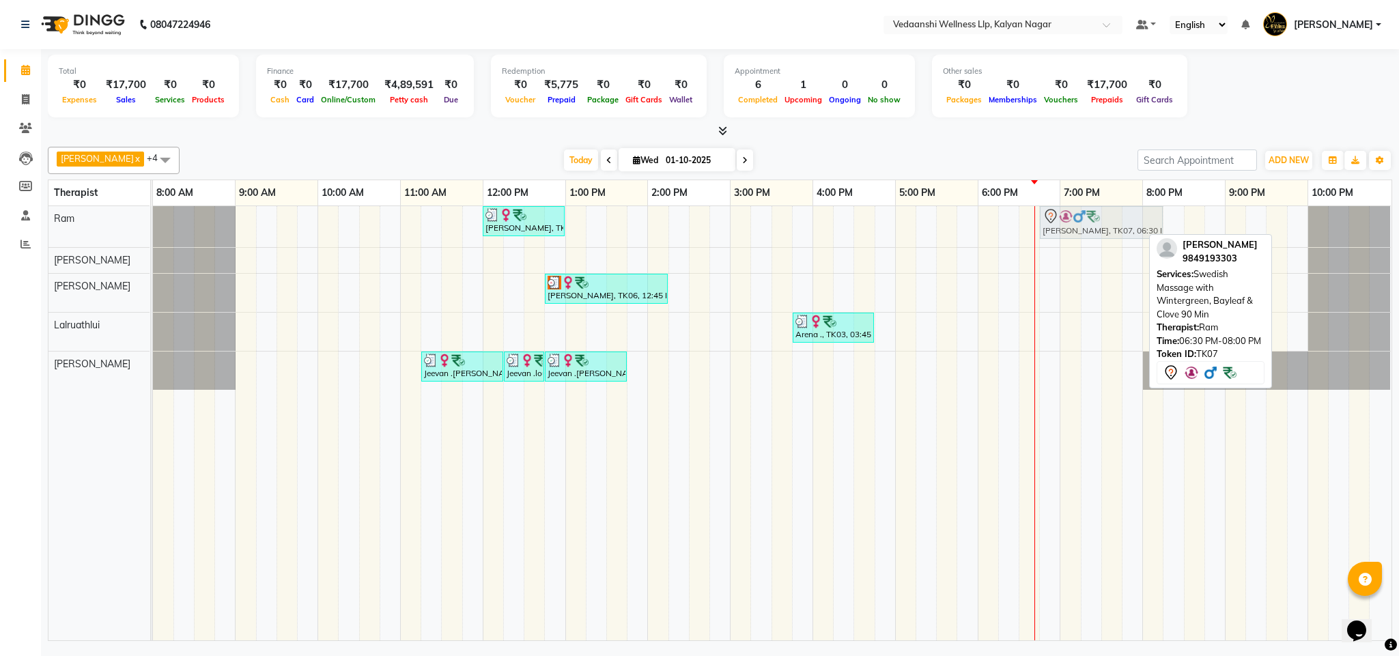
drag, startPoint x: 1095, startPoint y: 216, endPoint x: 1123, endPoint y: 225, distance: 29.6
click at [153, 225] on div "[PERSON_NAME], TK04, 12:00 PM-01:00 PM, Member Plan 60 [PERSON_NAME], TK07, 06:…" at bounding box center [153, 226] width 0 height 41
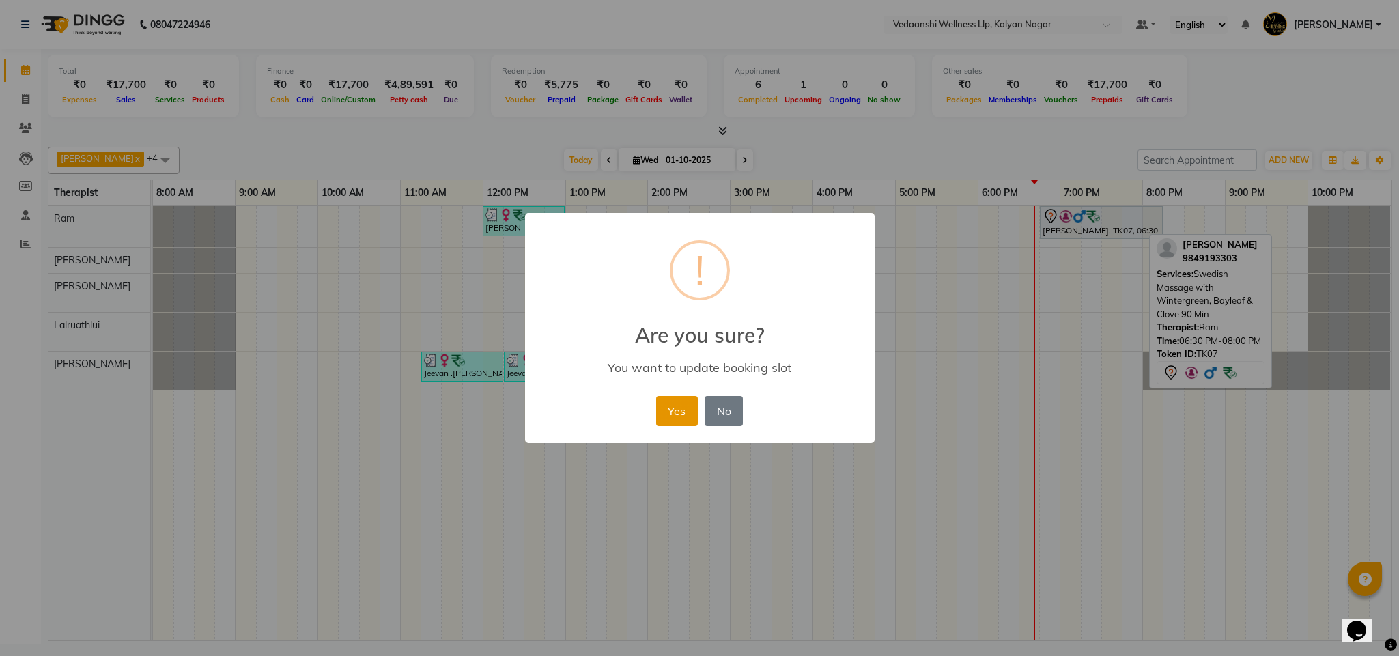
click at [664, 416] on button "Yes" at bounding box center [677, 411] width 42 height 30
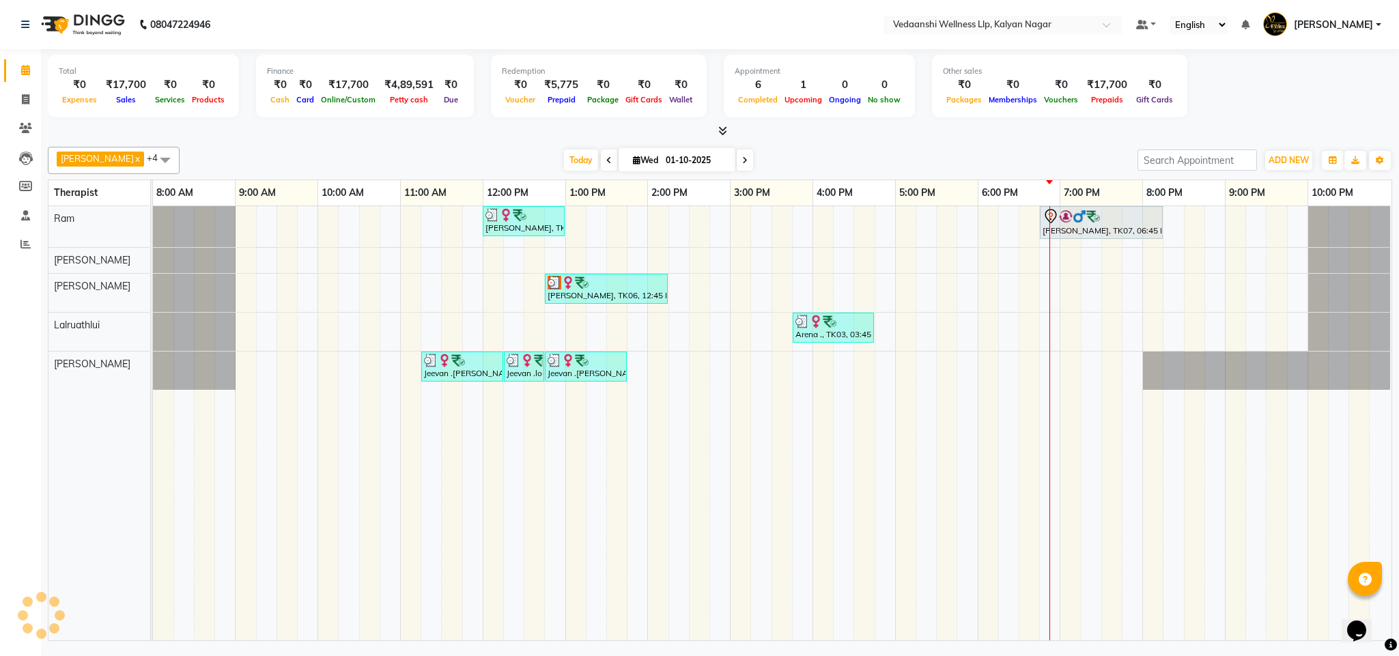
click at [1033, 139] on div "Total ₹0 Expenses ₹17,700 Sales ₹0 Services ₹0 Products Finance ₹0 Cash ₹0 Card…" at bounding box center [720, 347] width 1358 height 596
click at [572, 154] on span "Today" at bounding box center [581, 160] width 34 height 21
click at [842, 176] on div "[PERSON_NAME] x [PERSON_NAME] x Lalruathlui x Ram x [PERSON_NAME] x +4 Select A…" at bounding box center [720, 391] width 1345 height 500
click at [742, 158] on icon at bounding box center [744, 160] width 5 height 8
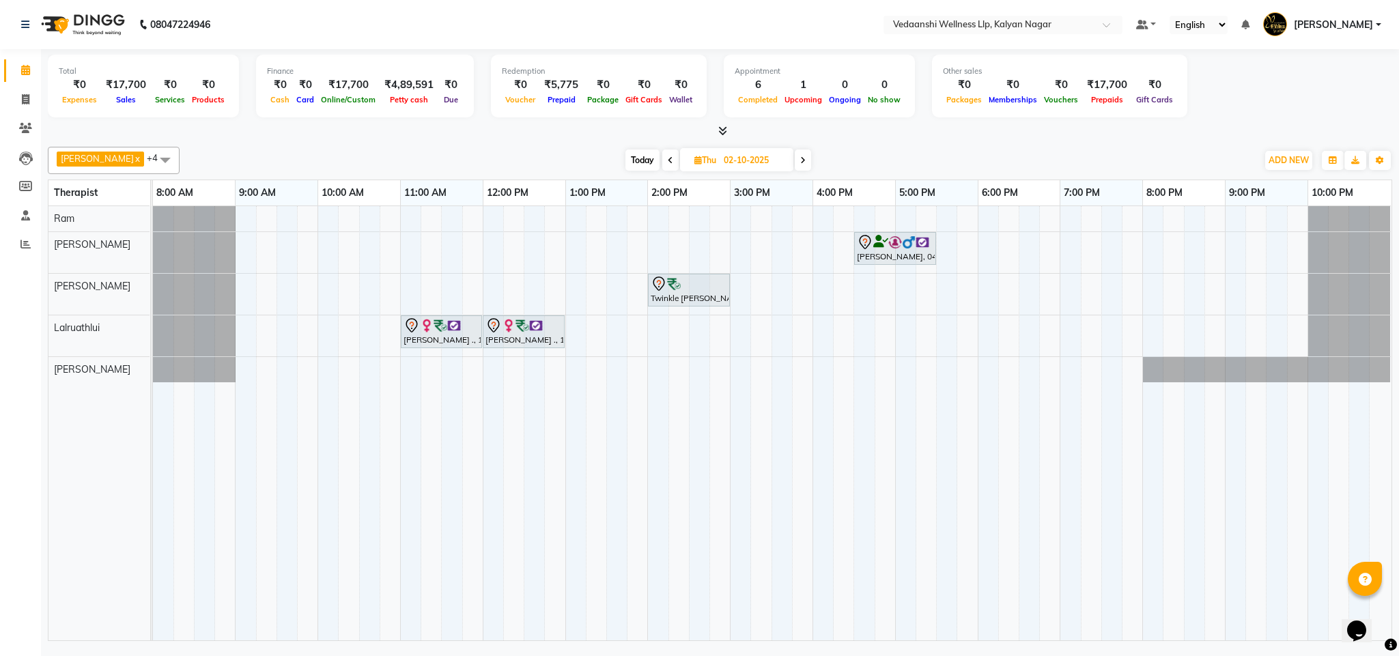
click at [633, 163] on span "Today" at bounding box center [643, 160] width 34 height 21
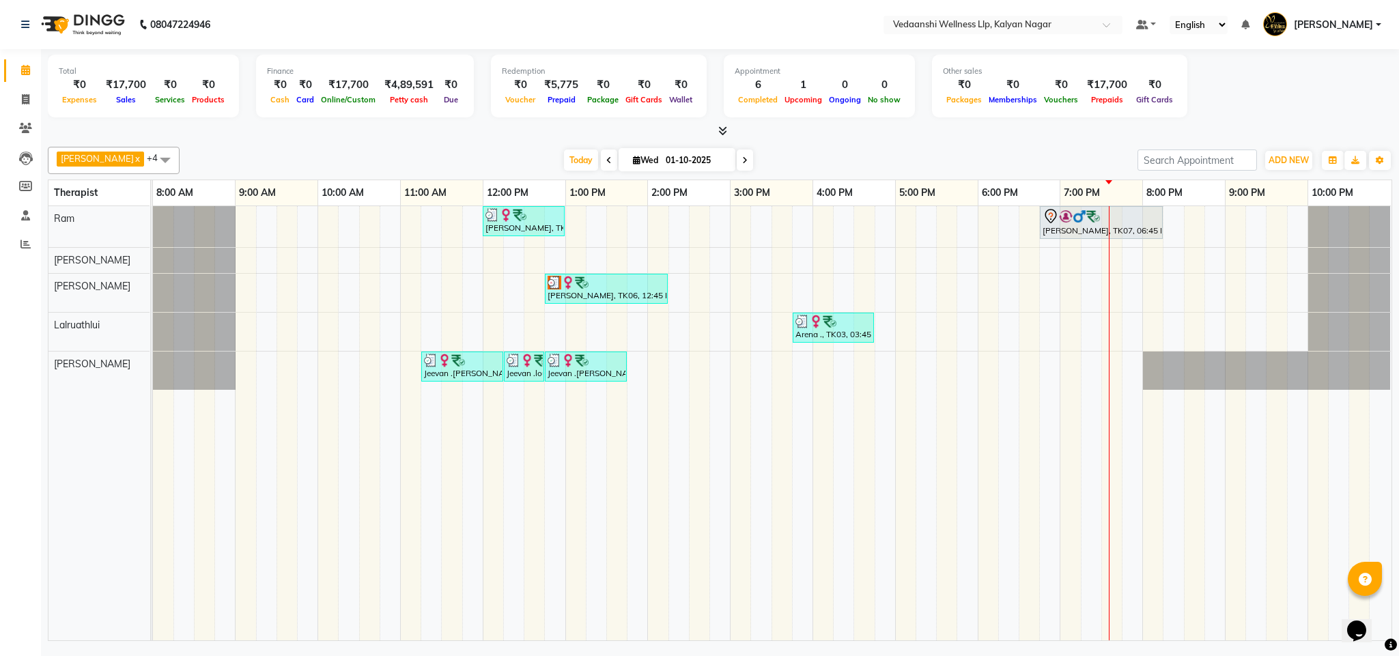
click at [737, 162] on span at bounding box center [745, 160] width 16 height 21
type input "02-10-2025"
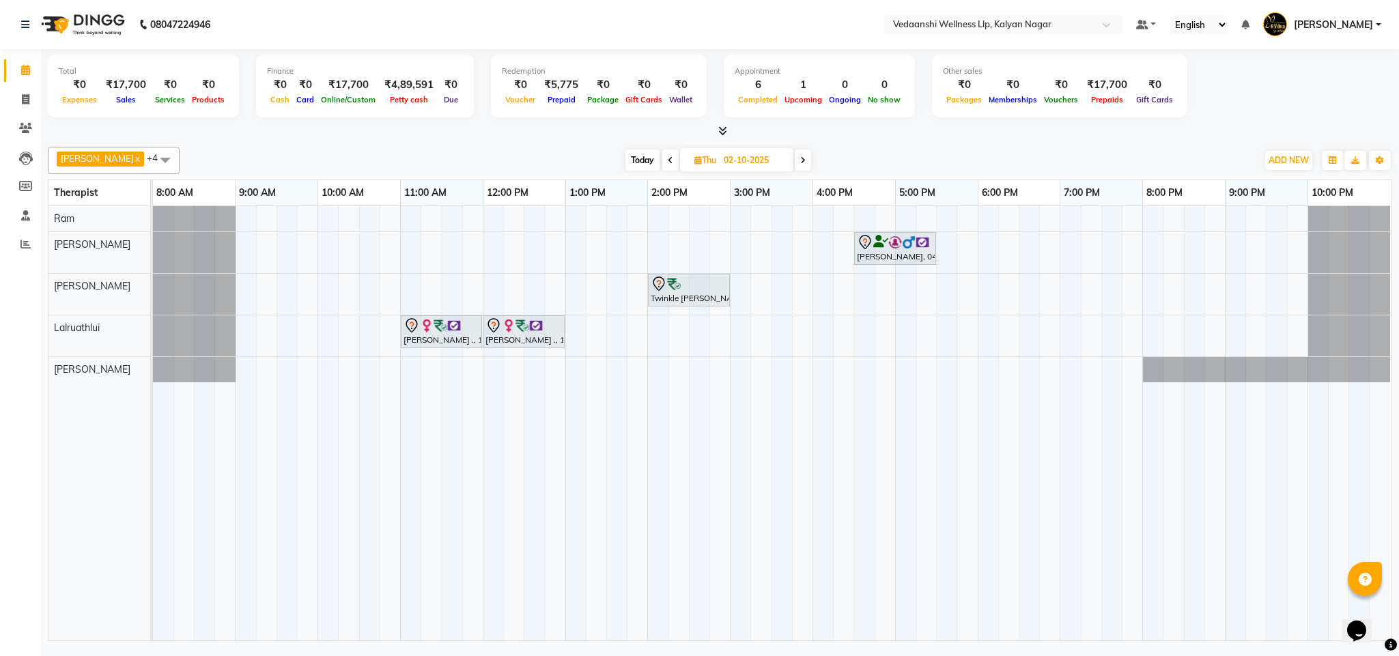
click at [490, 215] on div "[PERSON_NAME], 04:30 PM-05:30 PM, Member Plan 60 Min Twinkle [PERSON_NAME], 02:…" at bounding box center [772, 423] width 1239 height 434
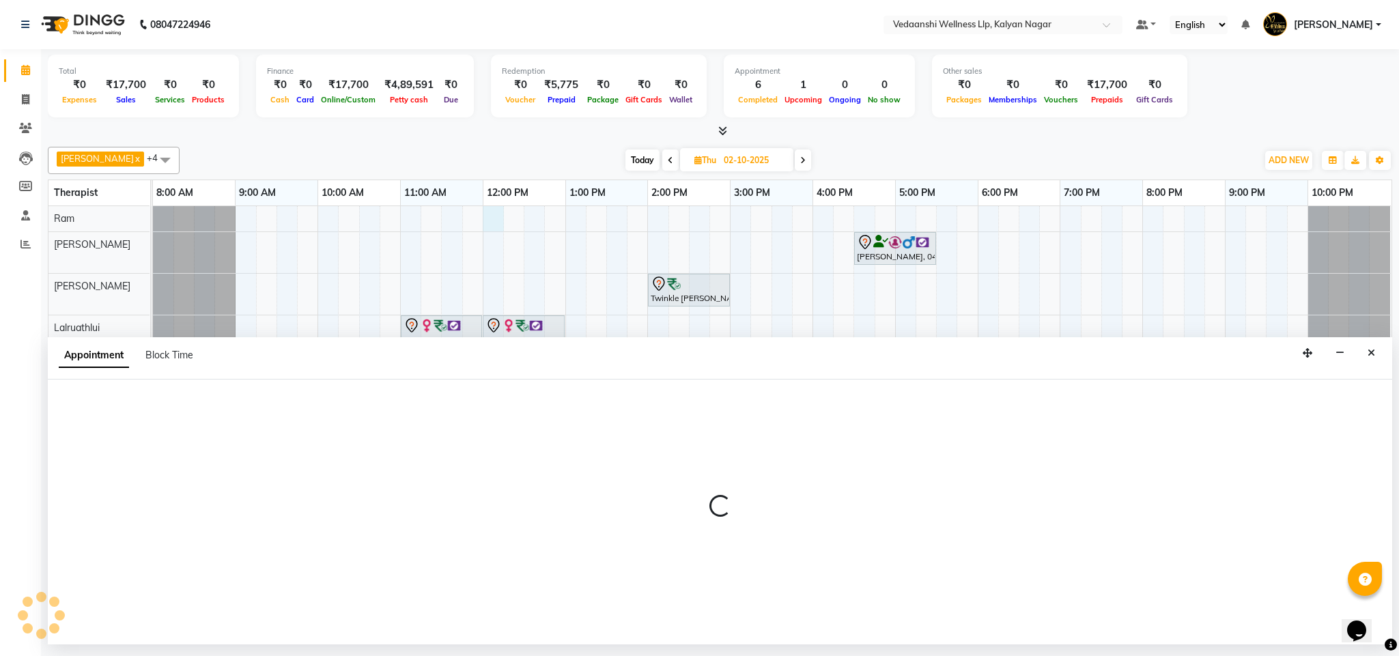
select select "67164"
select select "tentative"
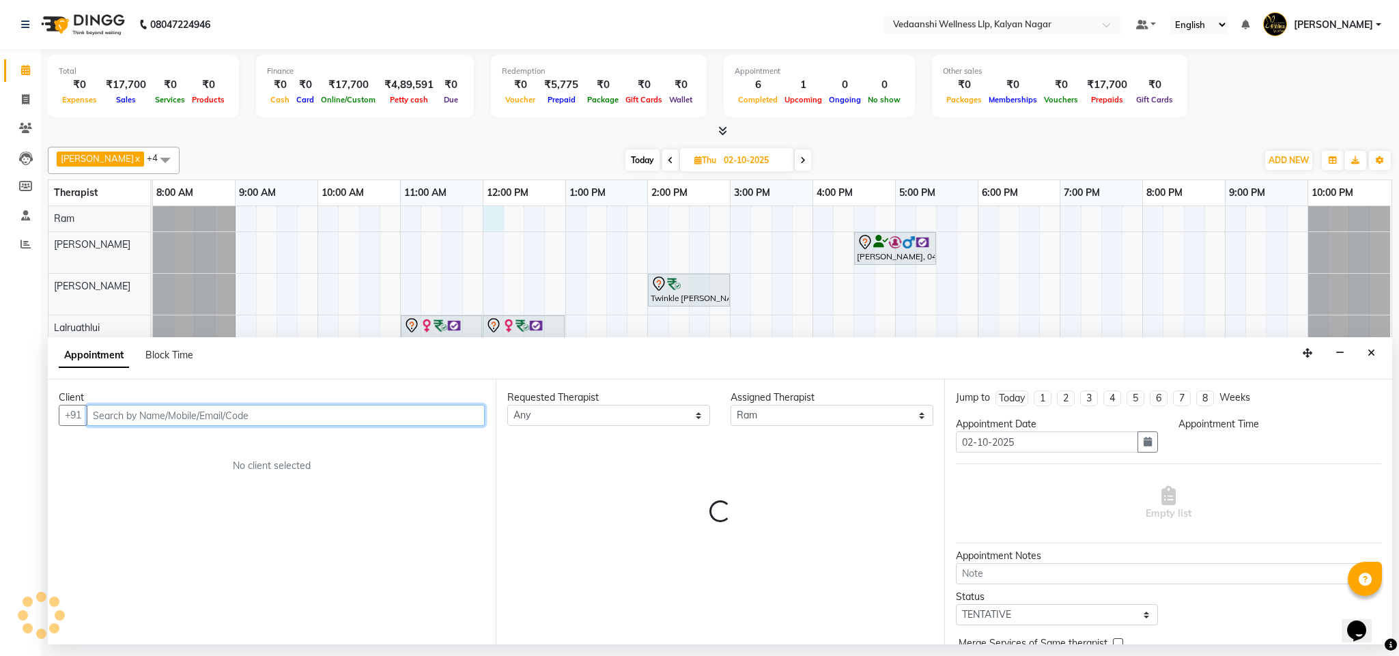
select select "720"
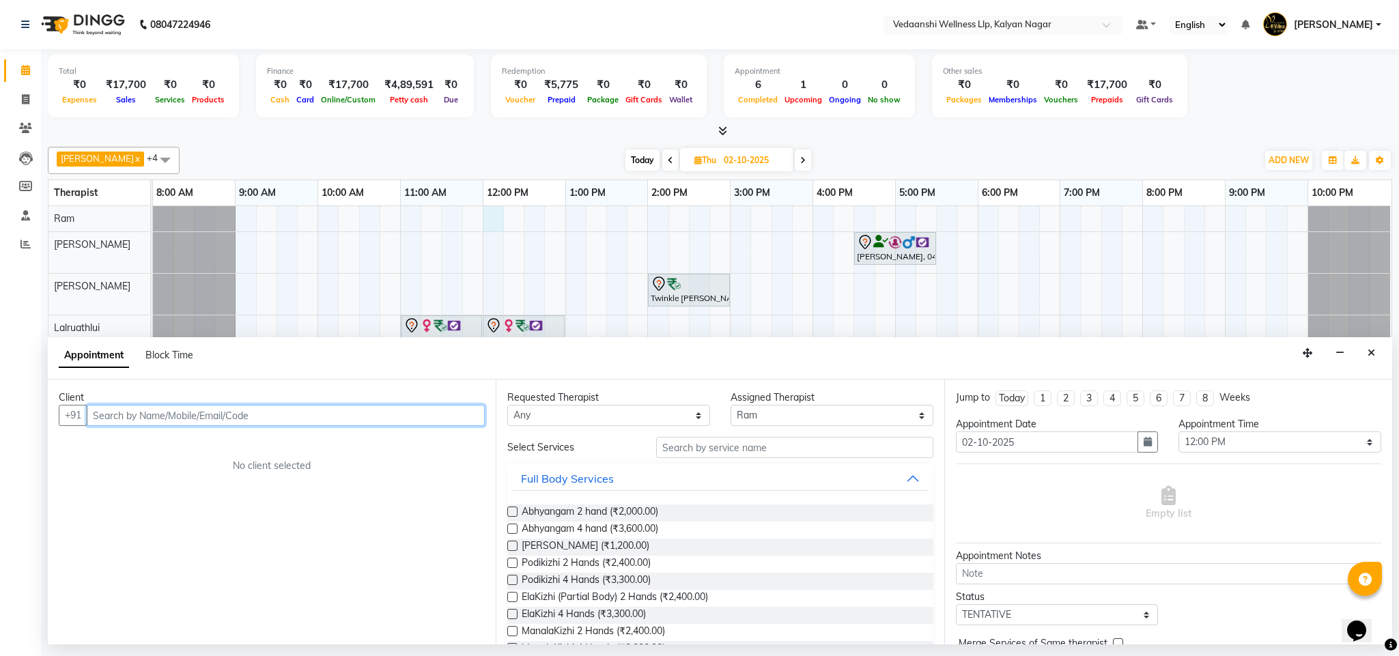
click at [195, 419] on input "text" at bounding box center [286, 415] width 398 height 21
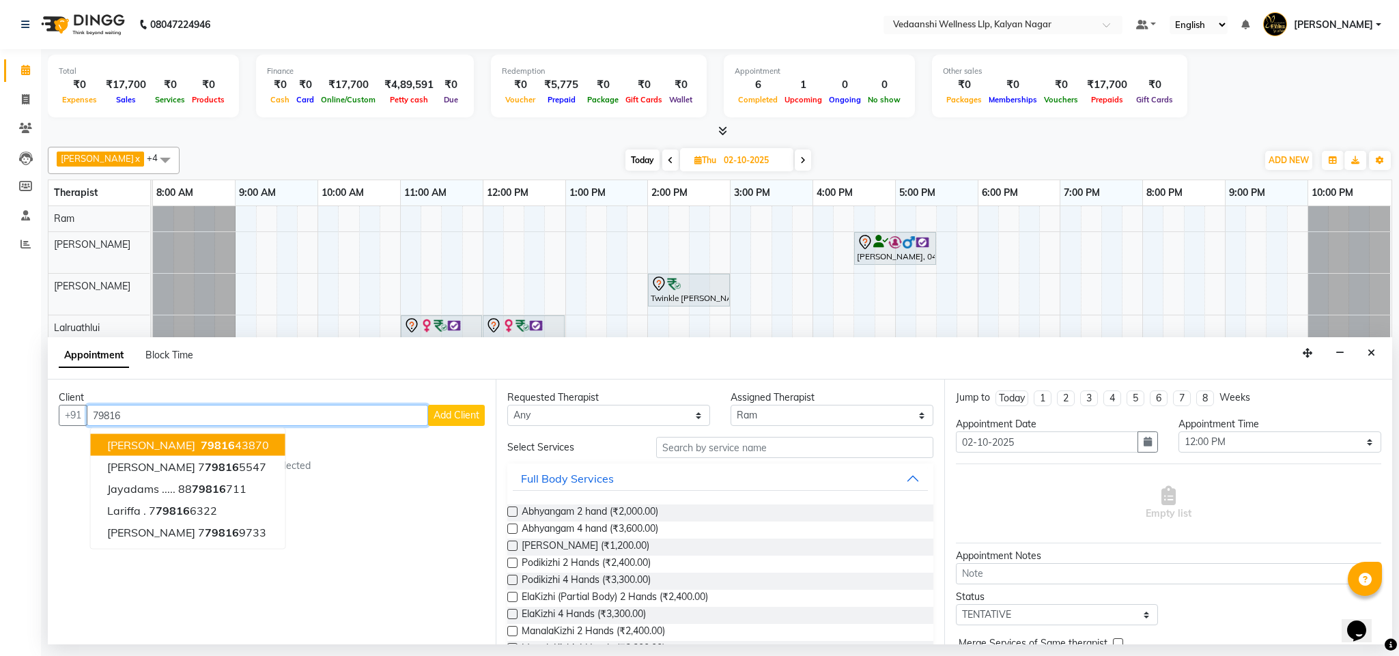
click at [201, 439] on span "79816" at bounding box center [218, 445] width 34 height 14
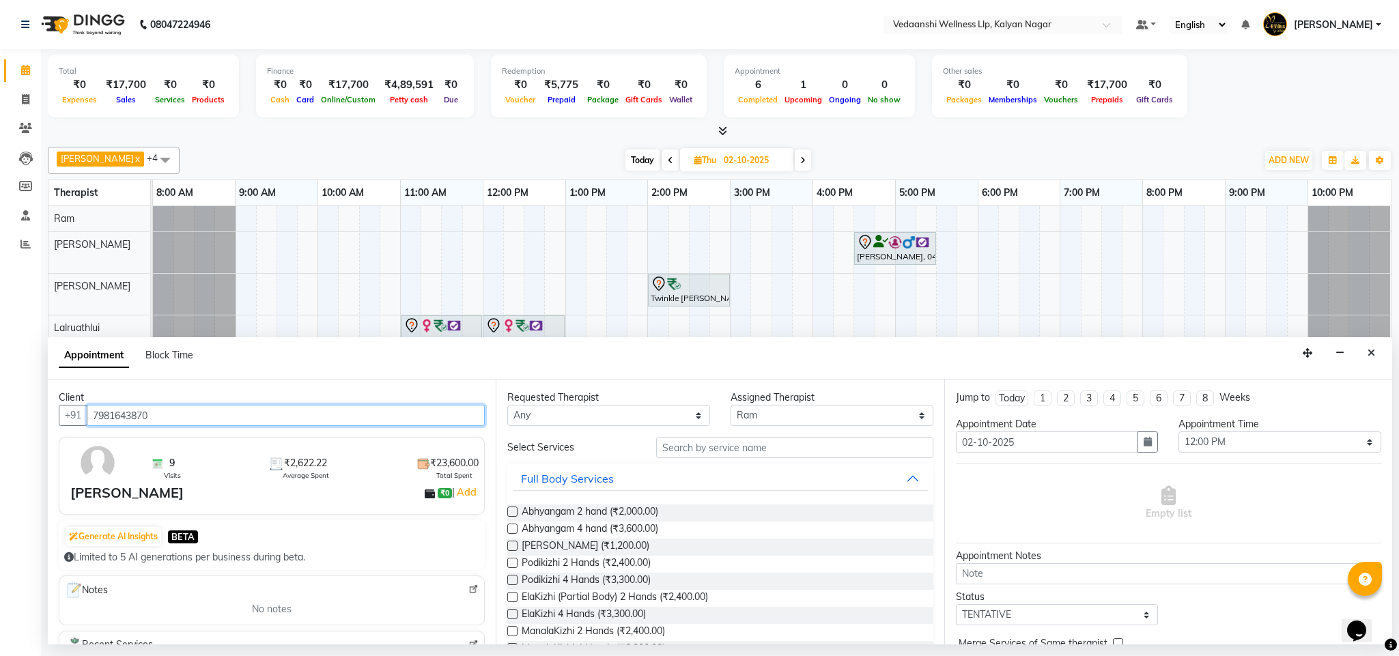
type input "7981643870"
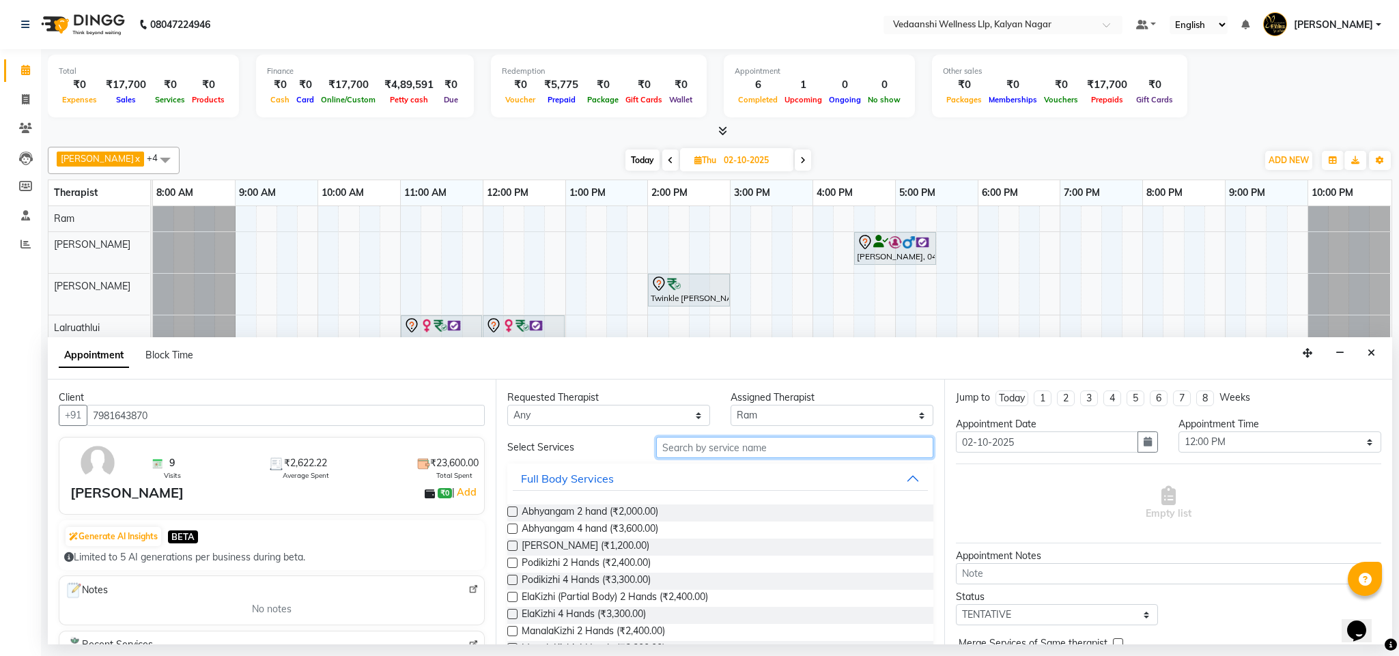
click at [691, 451] on input "text" at bounding box center [794, 447] width 277 height 21
click at [690, 449] on input "text" at bounding box center [794, 447] width 277 height 21
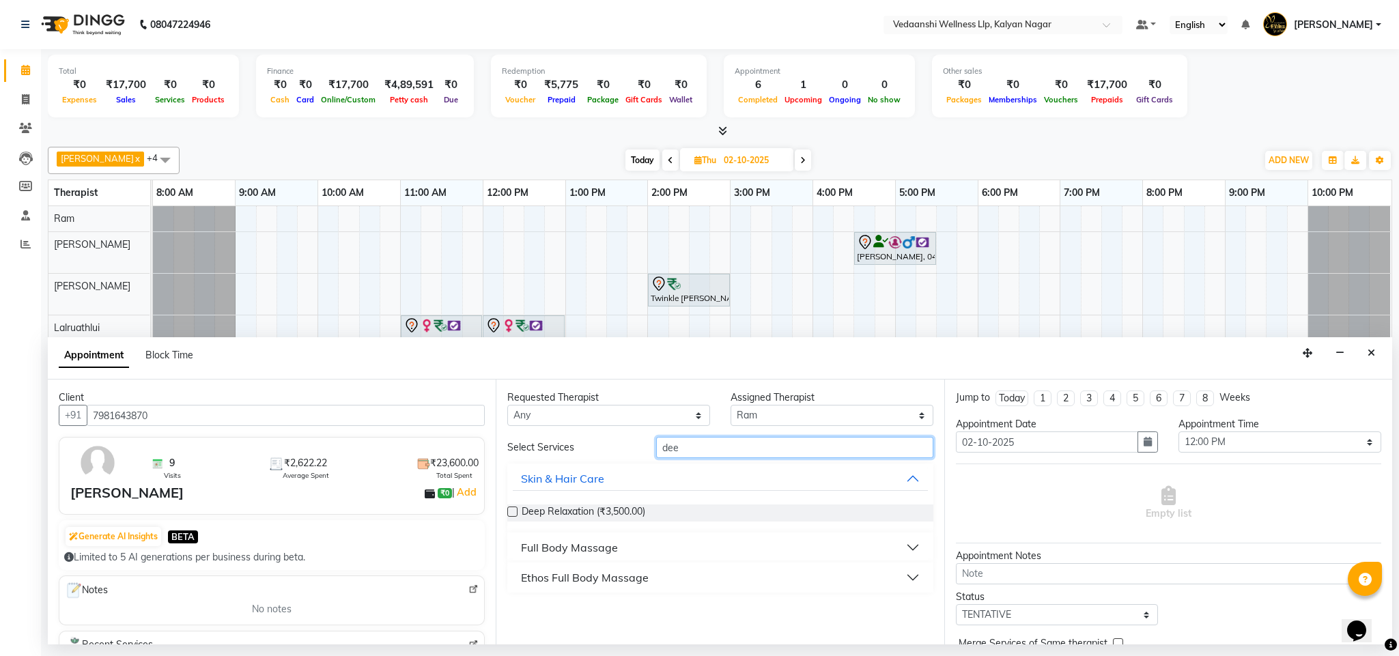
type input "dee"
click at [572, 554] on div "Full Body Massage" at bounding box center [569, 548] width 97 height 16
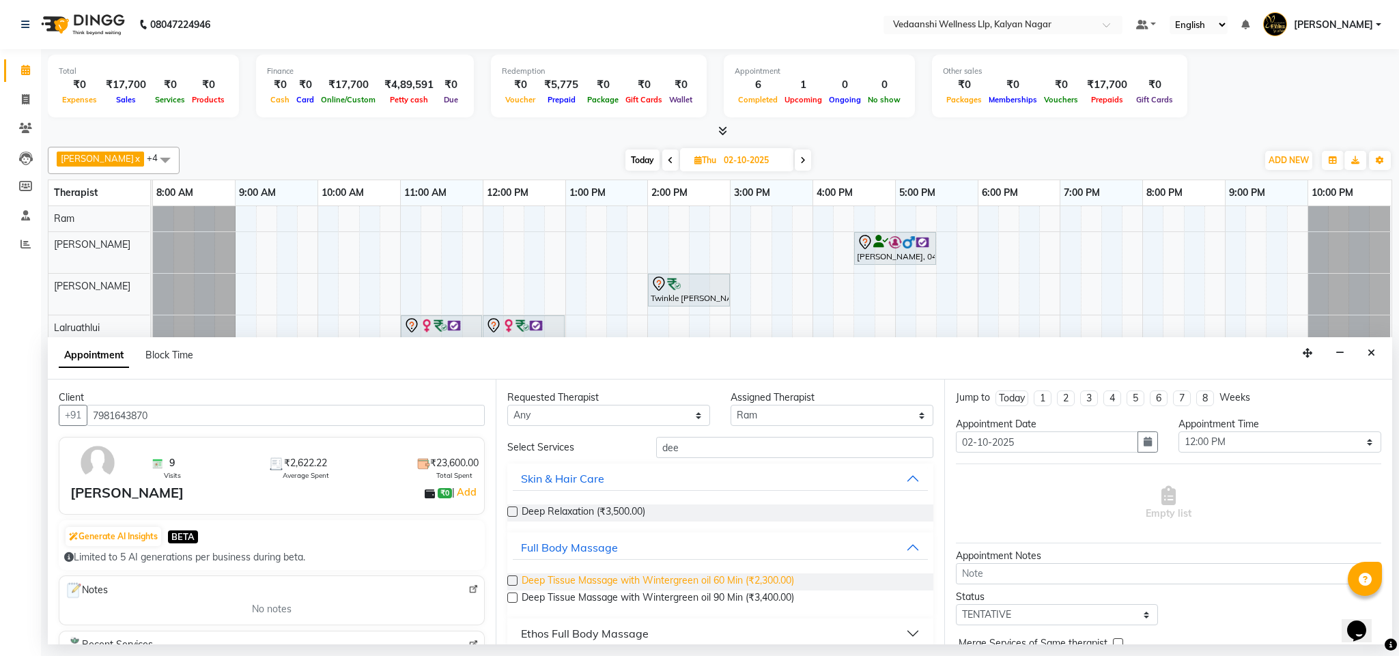
click at [594, 578] on span "Deep Tissue Massage with Wintergreen oil 60 Min (₹2,300.00)" at bounding box center [658, 582] width 272 height 17
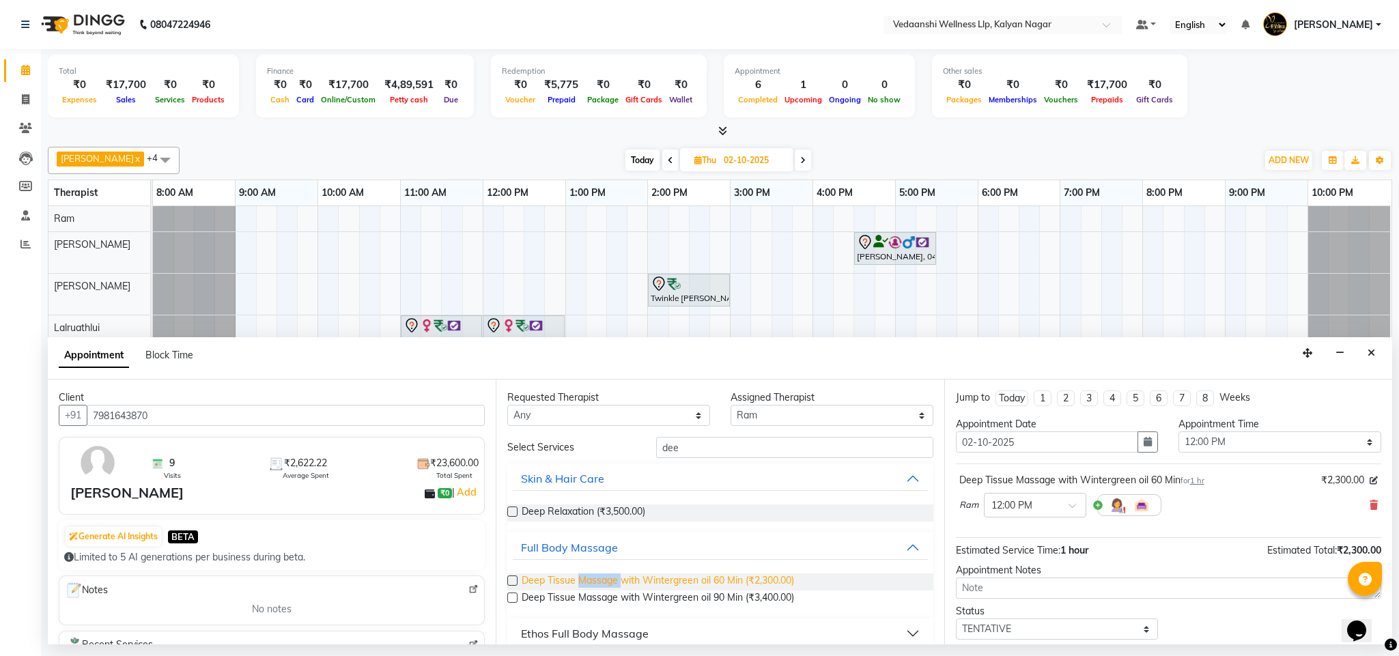
click at [594, 578] on span "Deep Tissue Massage with Wintergreen oil 60 Min (₹2,300.00)" at bounding box center [658, 582] width 272 height 17
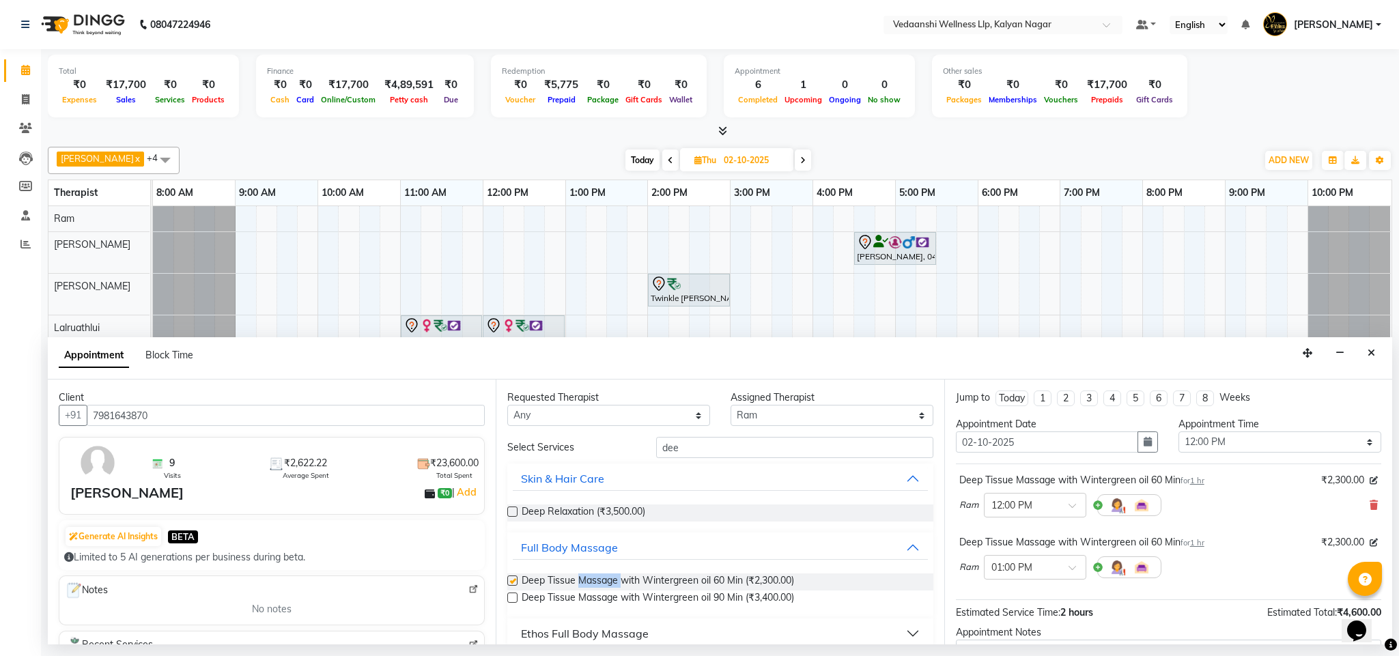
checkbox input "false"
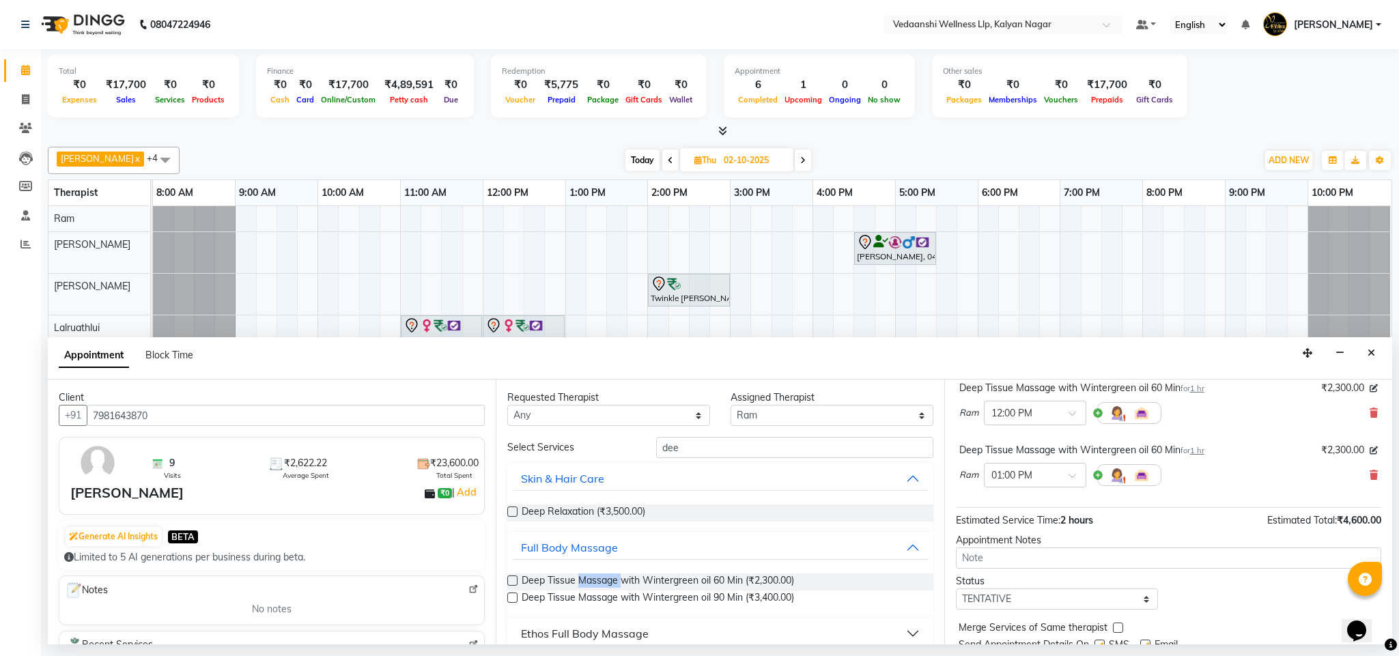
scroll to position [145, 0]
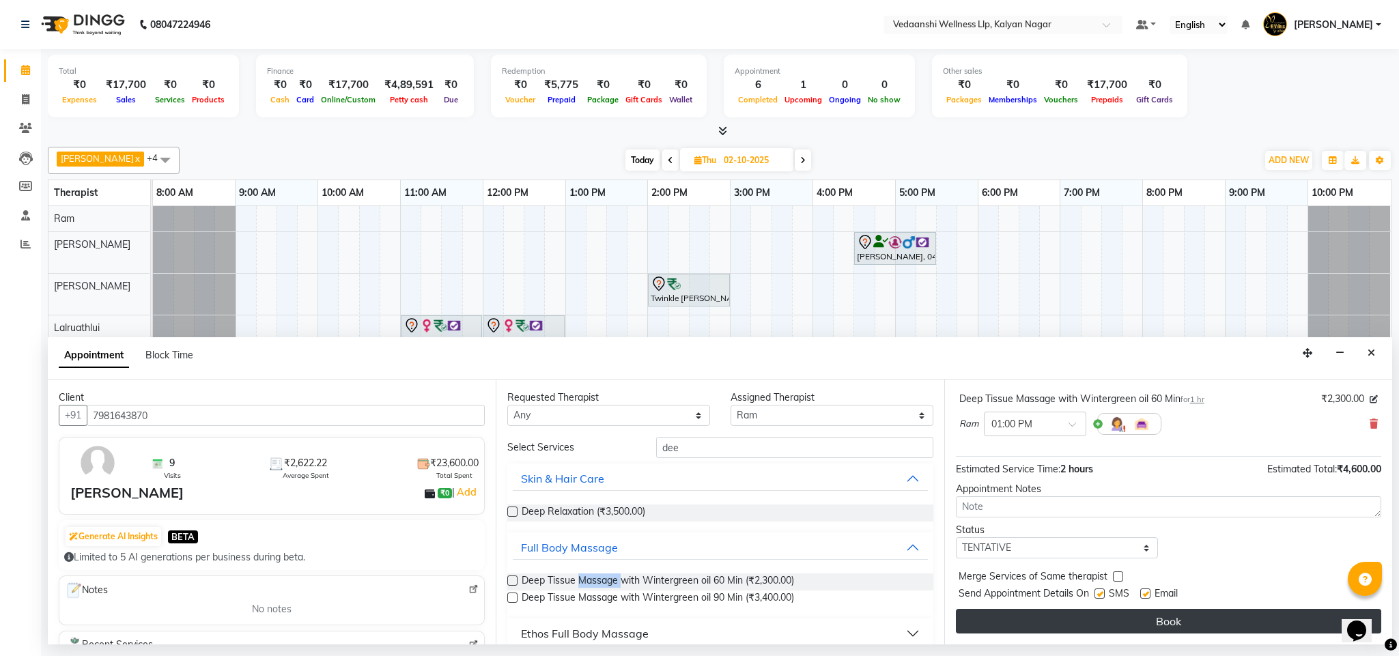
click at [1066, 631] on button "Book" at bounding box center [1168, 621] width 425 height 25
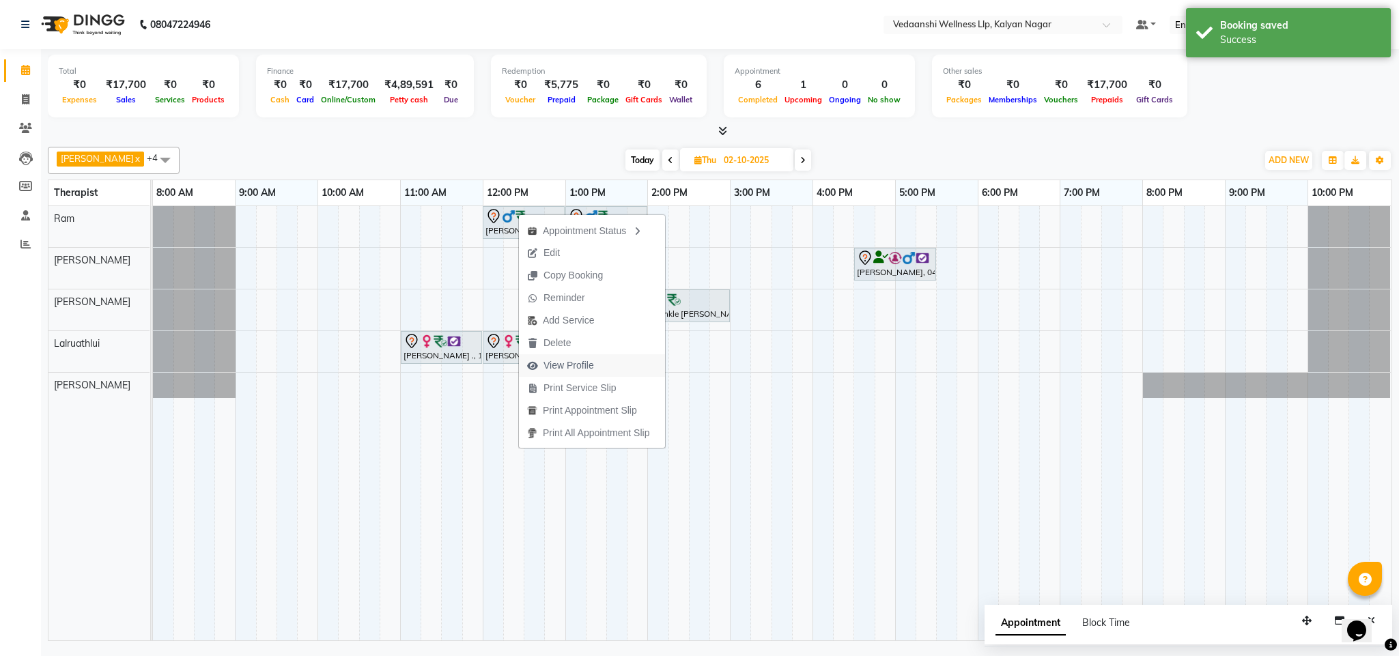
click at [565, 361] on span "View Profile" at bounding box center [569, 366] width 51 height 14
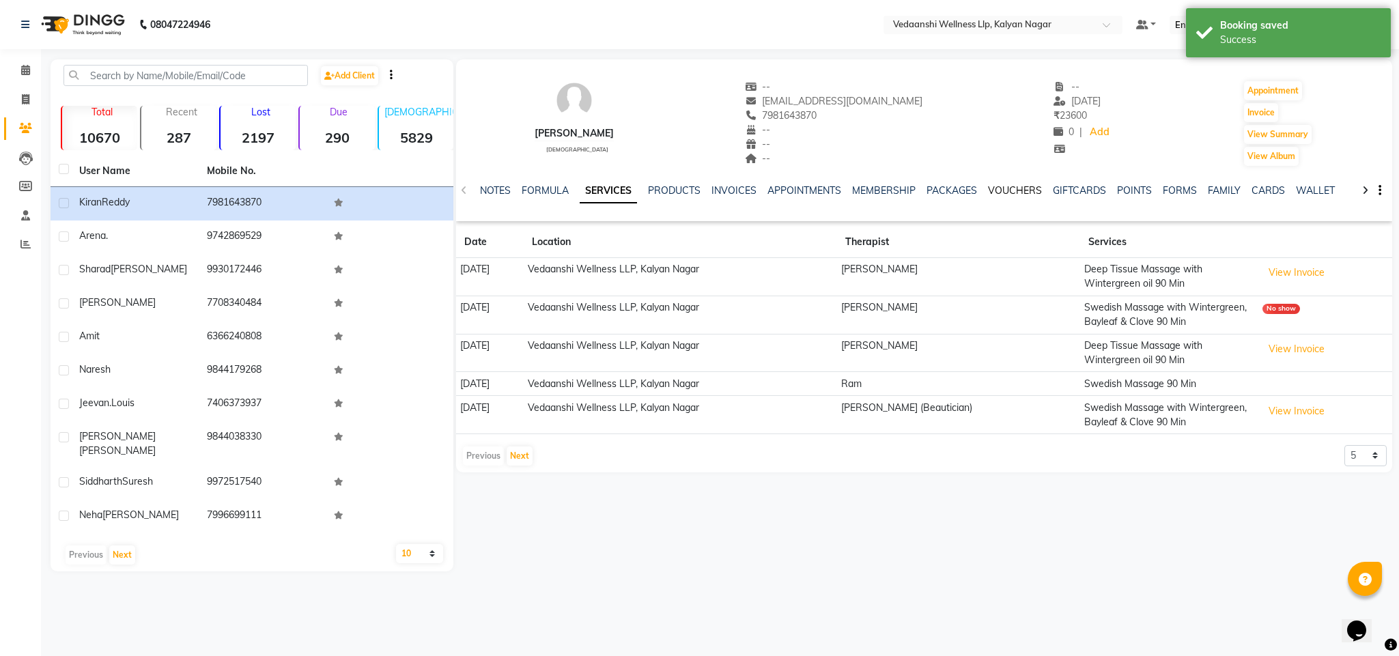
click at [998, 191] on link "VOUCHERS" at bounding box center [1015, 190] width 54 height 12
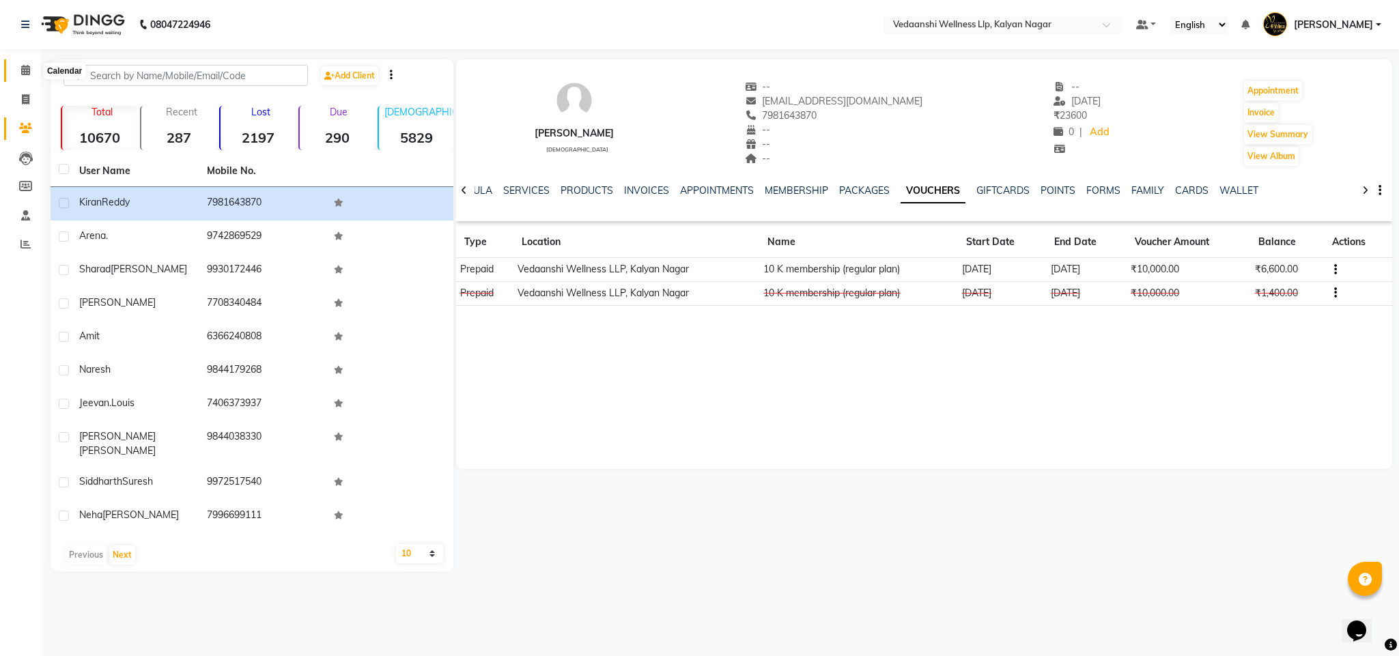
click at [27, 72] on icon at bounding box center [25, 70] width 9 height 10
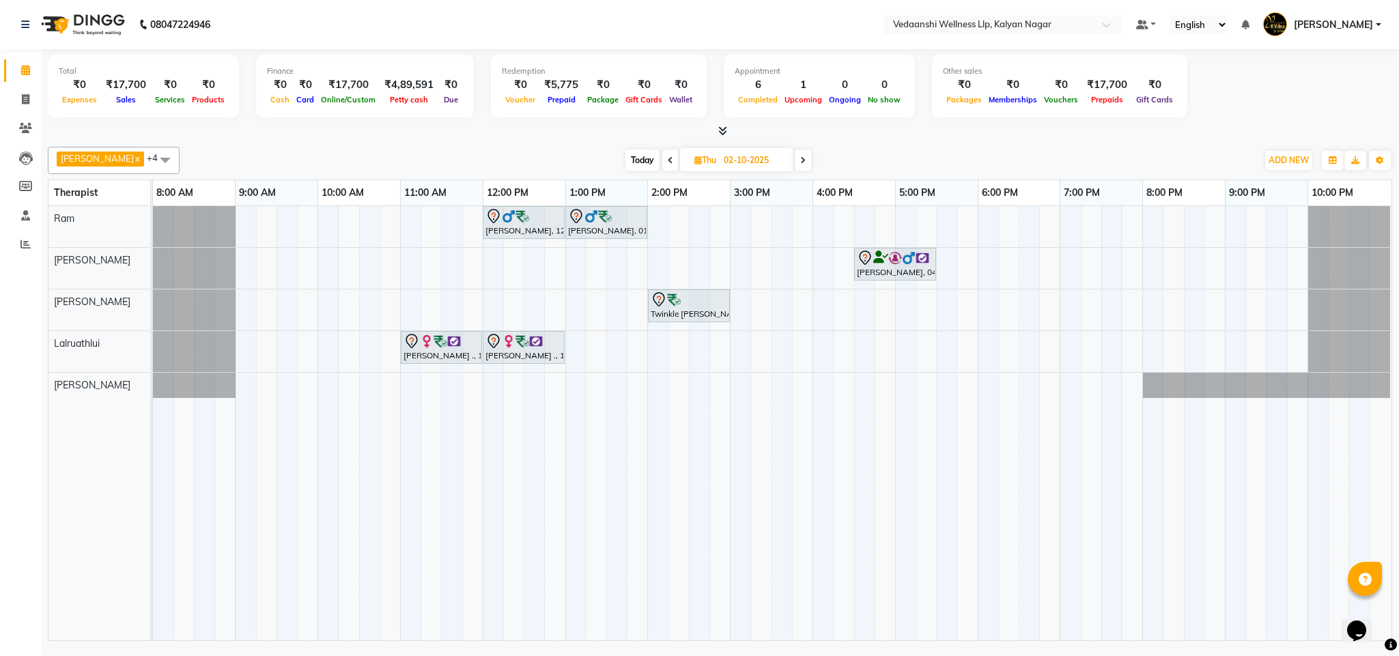
click at [627, 162] on span "Today" at bounding box center [643, 160] width 34 height 21
type input "01-10-2025"
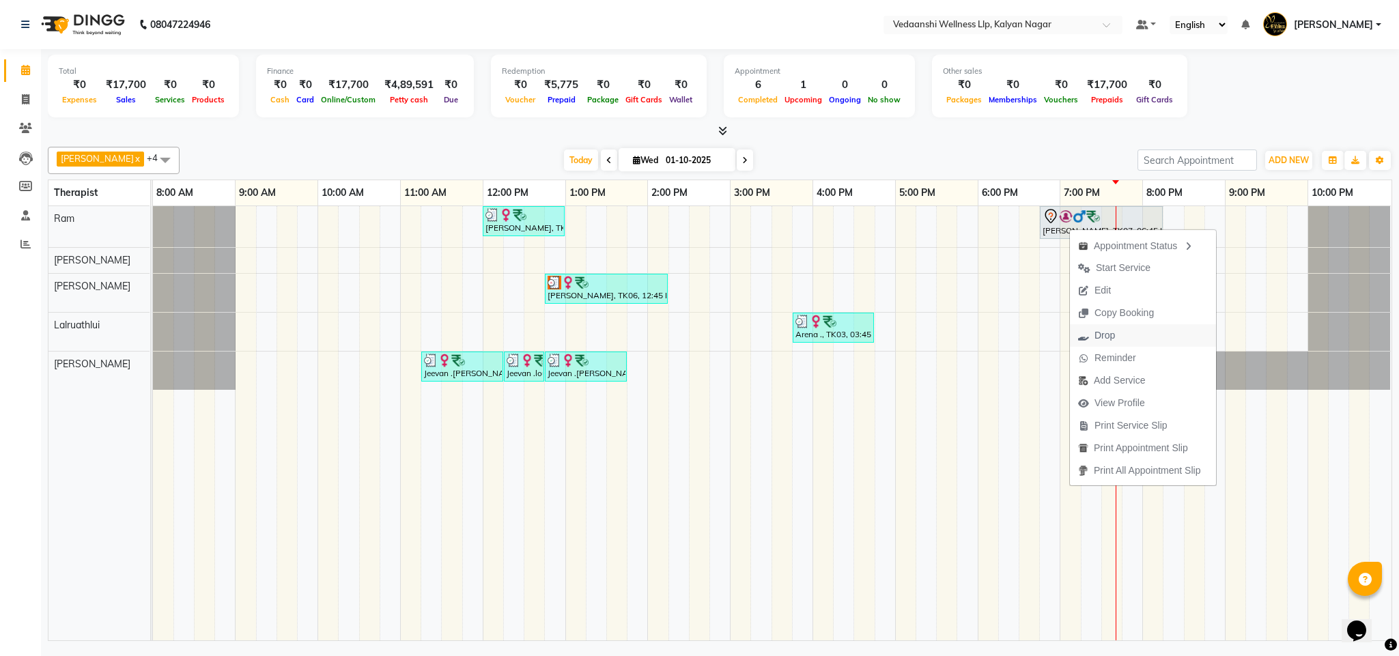
click at [1113, 342] on span "Drop" at bounding box center [1105, 335] width 20 height 14
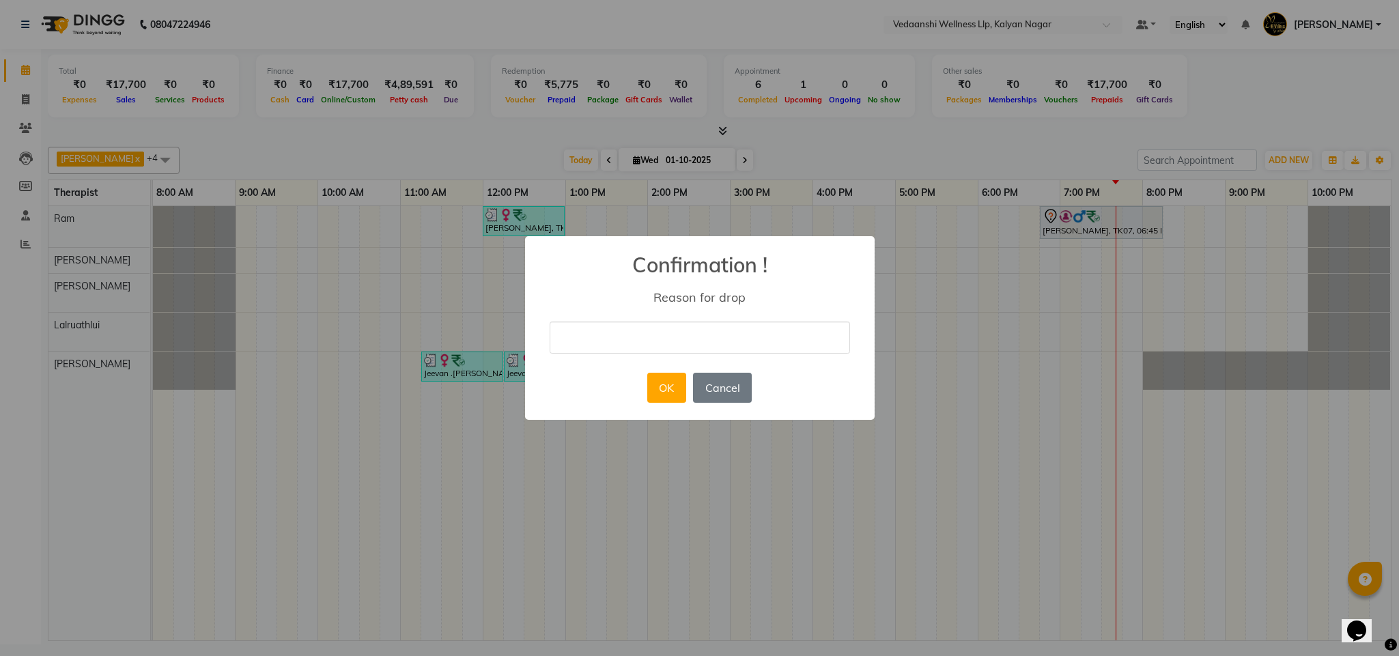
click at [688, 339] on input "text" at bounding box center [700, 338] width 300 height 32
type input "ugy"
click at [662, 400] on button "OK" at bounding box center [666, 388] width 39 height 30
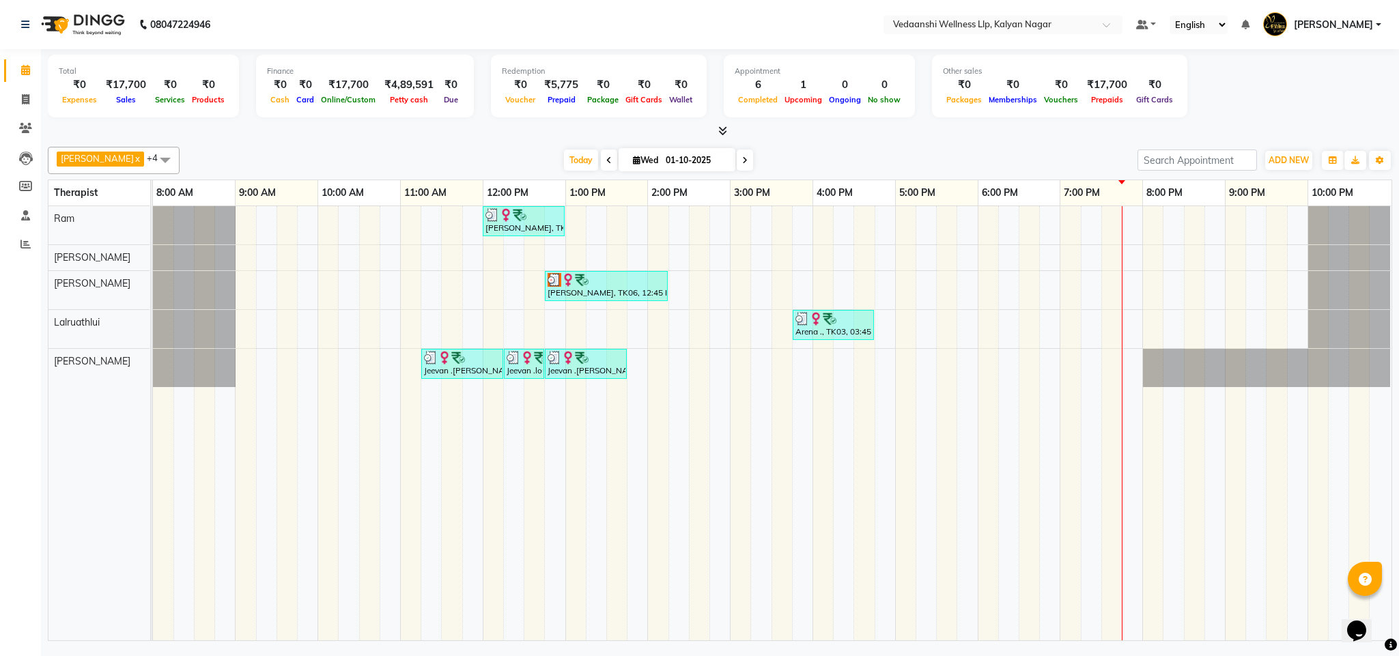
click at [601, 160] on span at bounding box center [609, 160] width 16 height 21
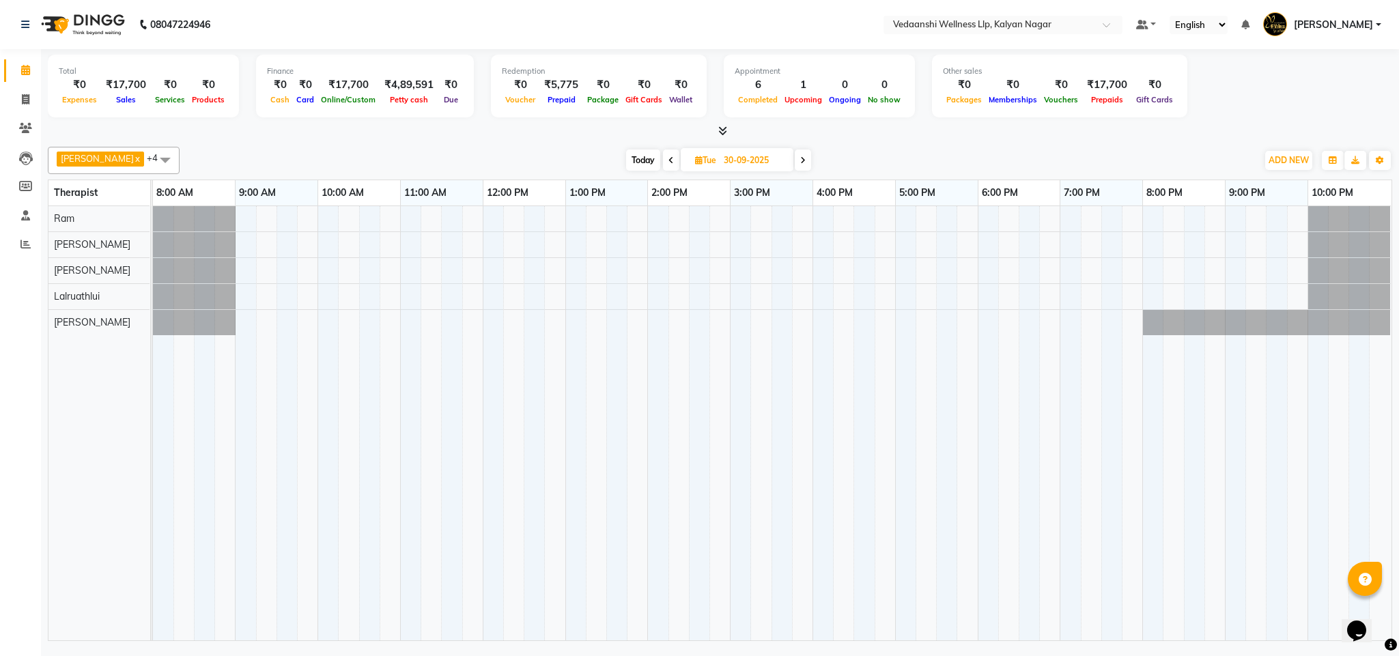
click at [663, 160] on span at bounding box center [671, 160] width 16 height 21
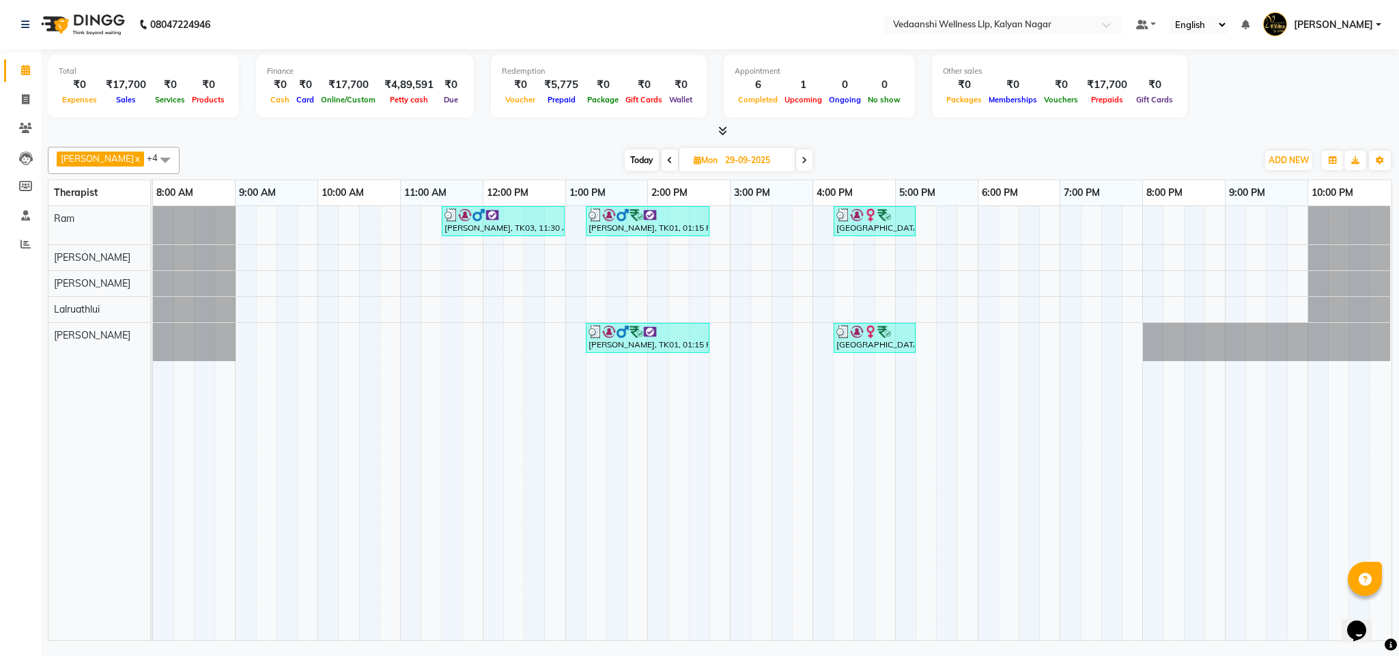
click at [796, 163] on span at bounding box center [804, 160] width 16 height 21
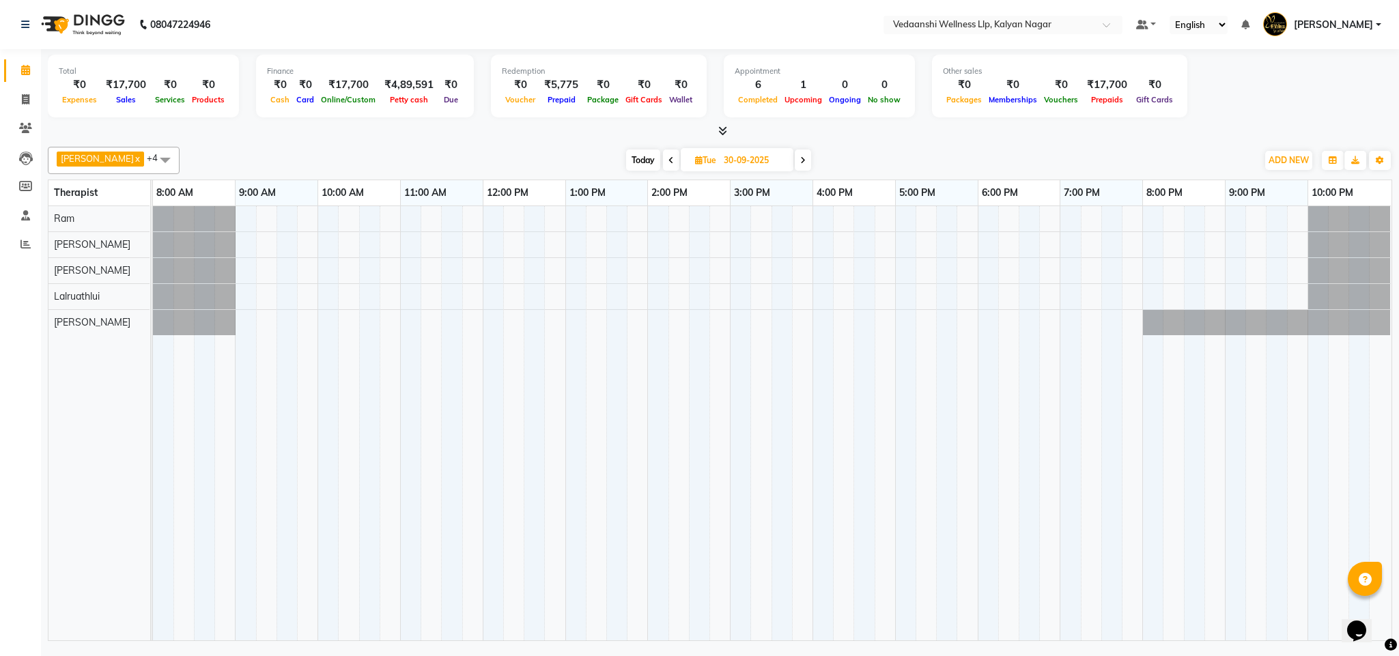
click at [800, 163] on icon at bounding box center [802, 160] width 5 height 8
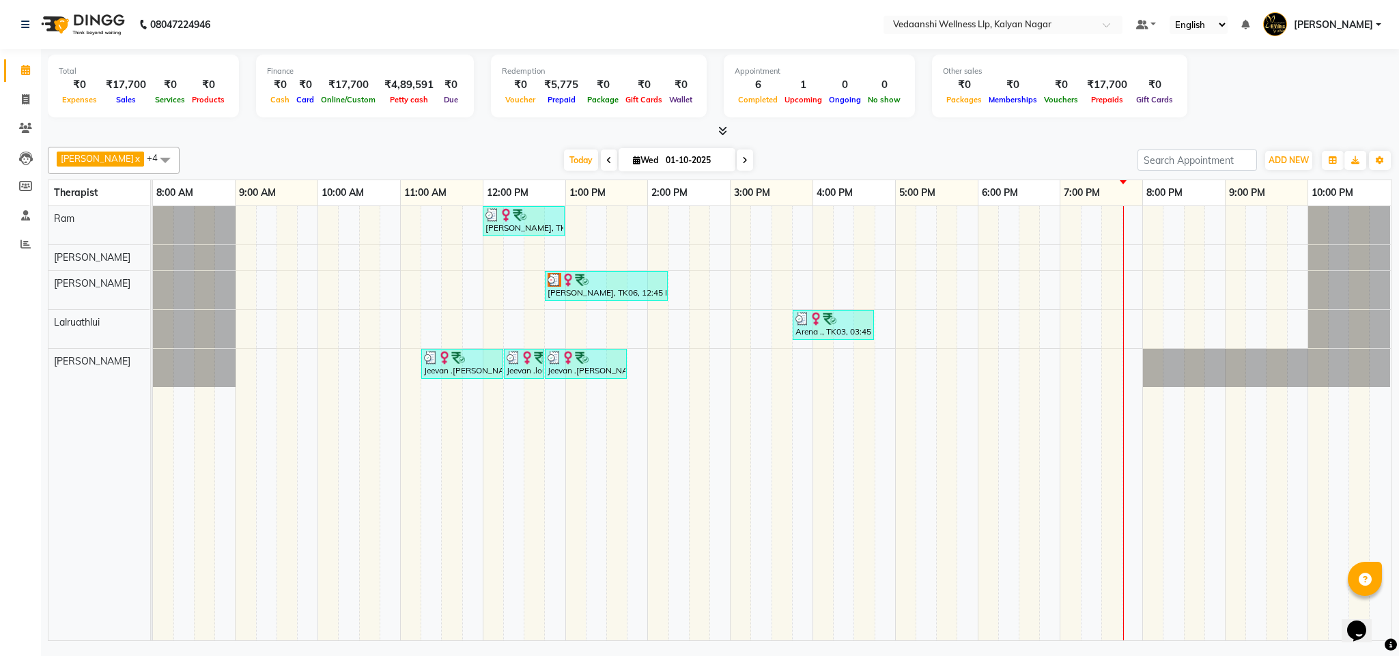
click at [742, 162] on icon at bounding box center [744, 160] width 5 height 8
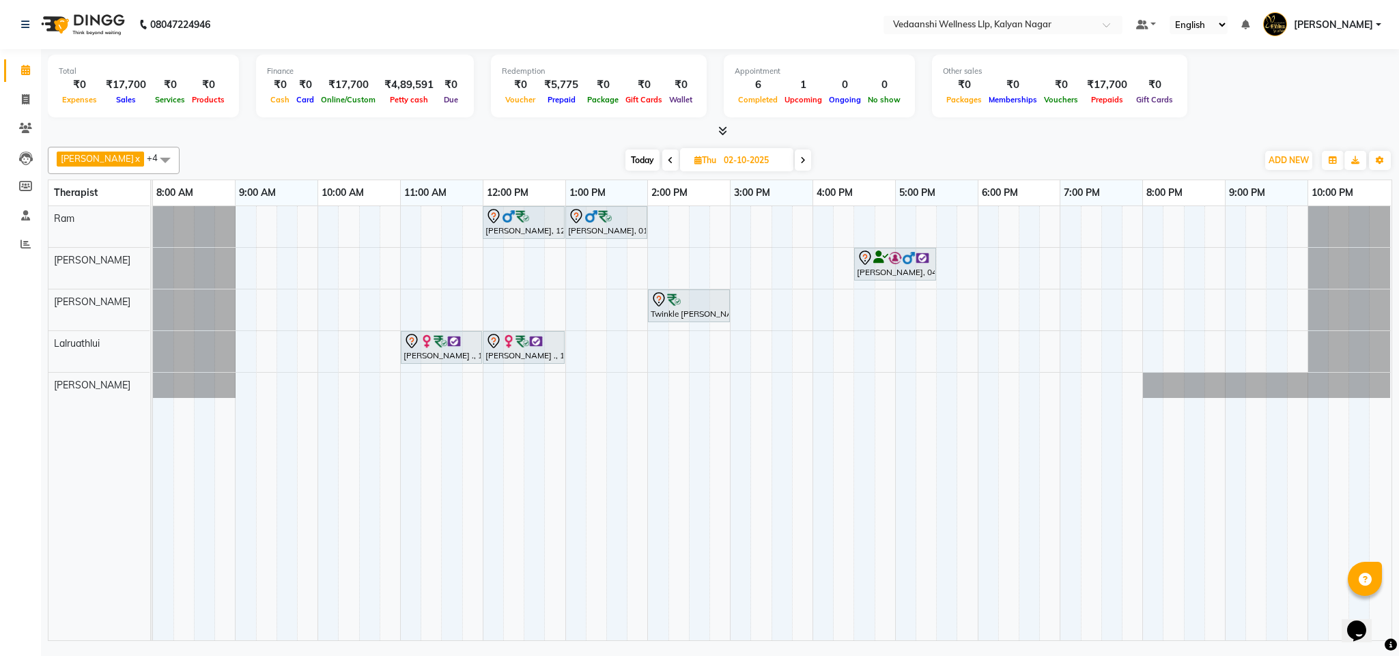
click at [626, 158] on span "Today" at bounding box center [643, 160] width 34 height 21
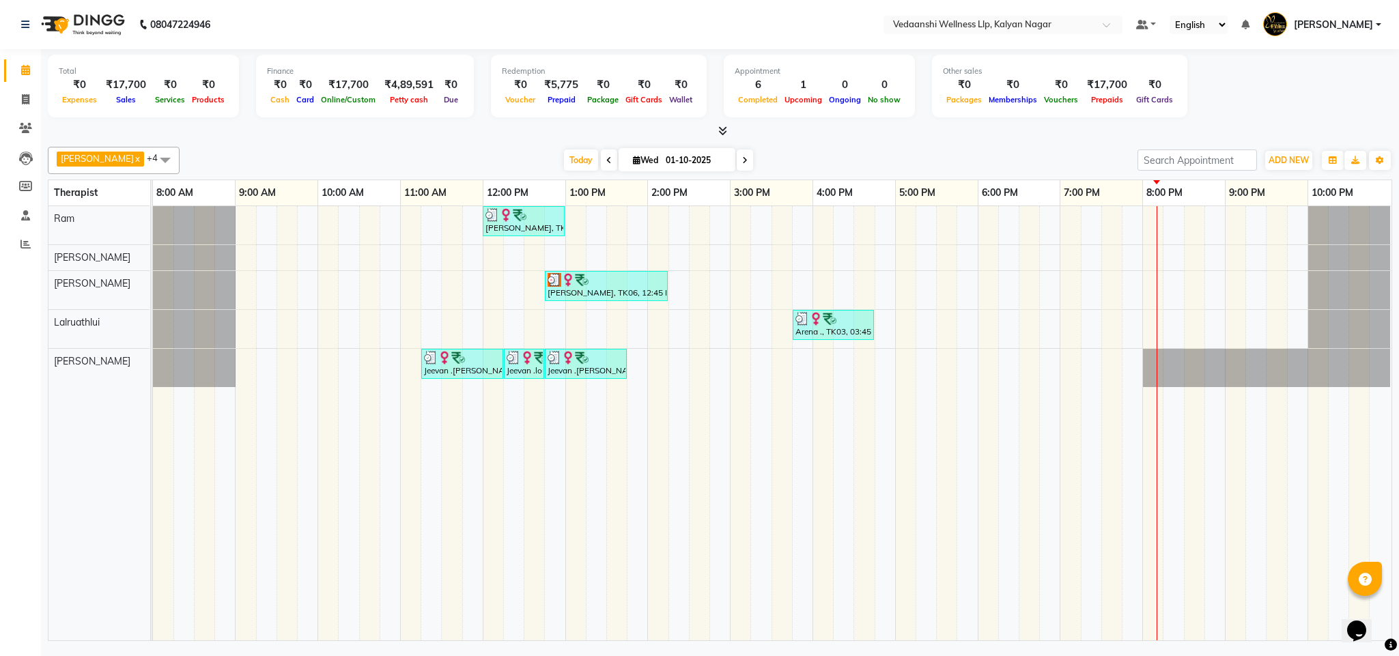
click at [737, 163] on span at bounding box center [745, 160] width 16 height 21
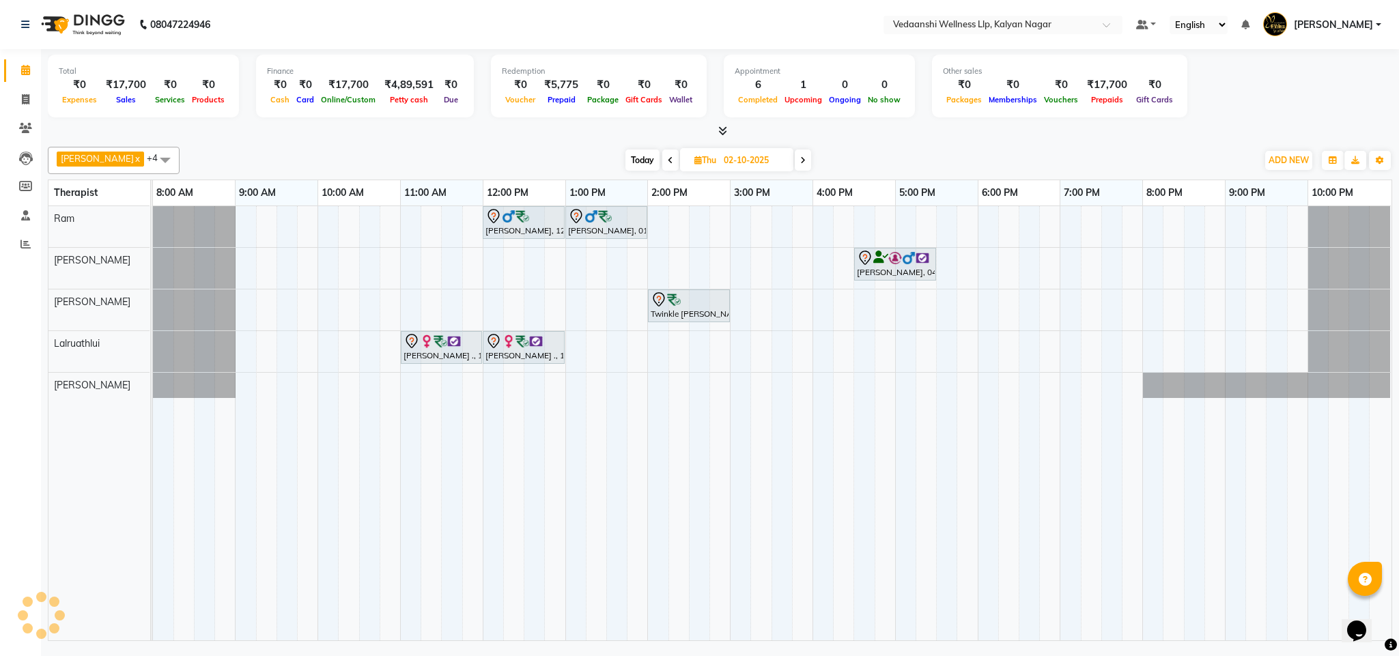
click at [638, 158] on span "Today" at bounding box center [643, 160] width 34 height 21
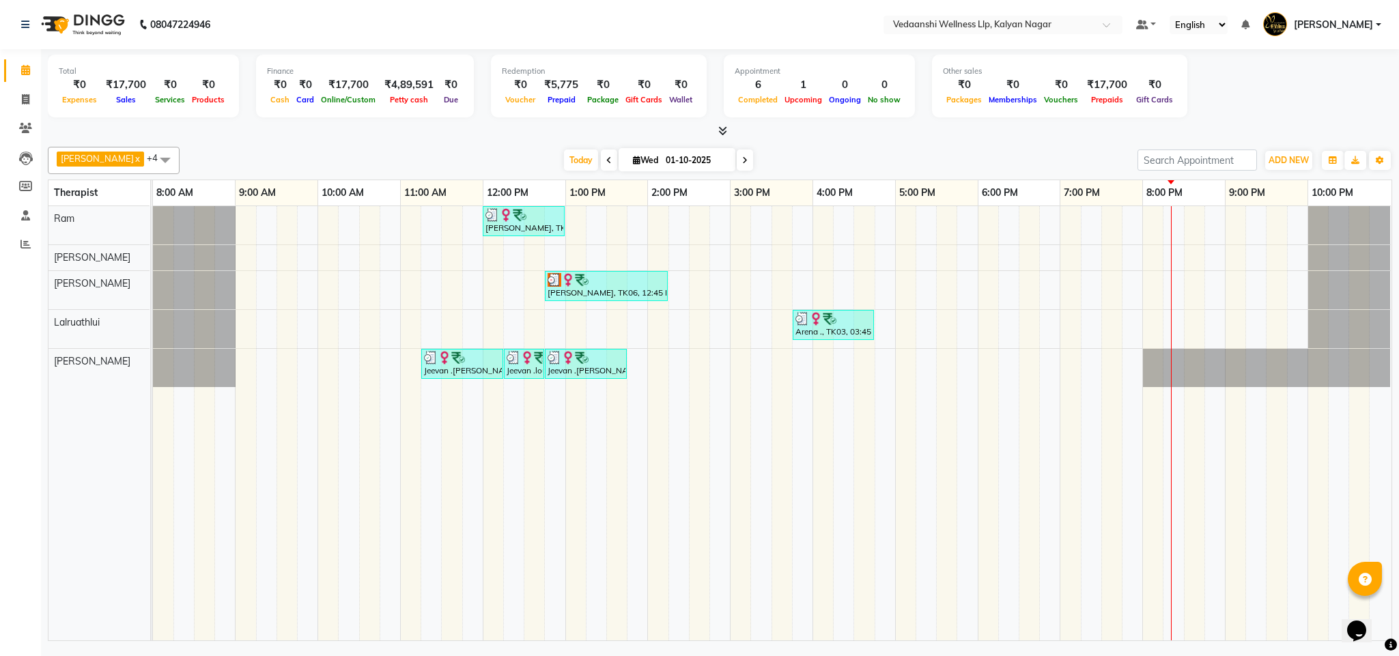
click at [721, 150] on div "[PERSON_NAME] x [PERSON_NAME] x Lalruathlui x Ram x [PERSON_NAME] x +4 Select A…" at bounding box center [720, 160] width 1345 height 27
click at [737, 160] on span at bounding box center [745, 160] width 16 height 21
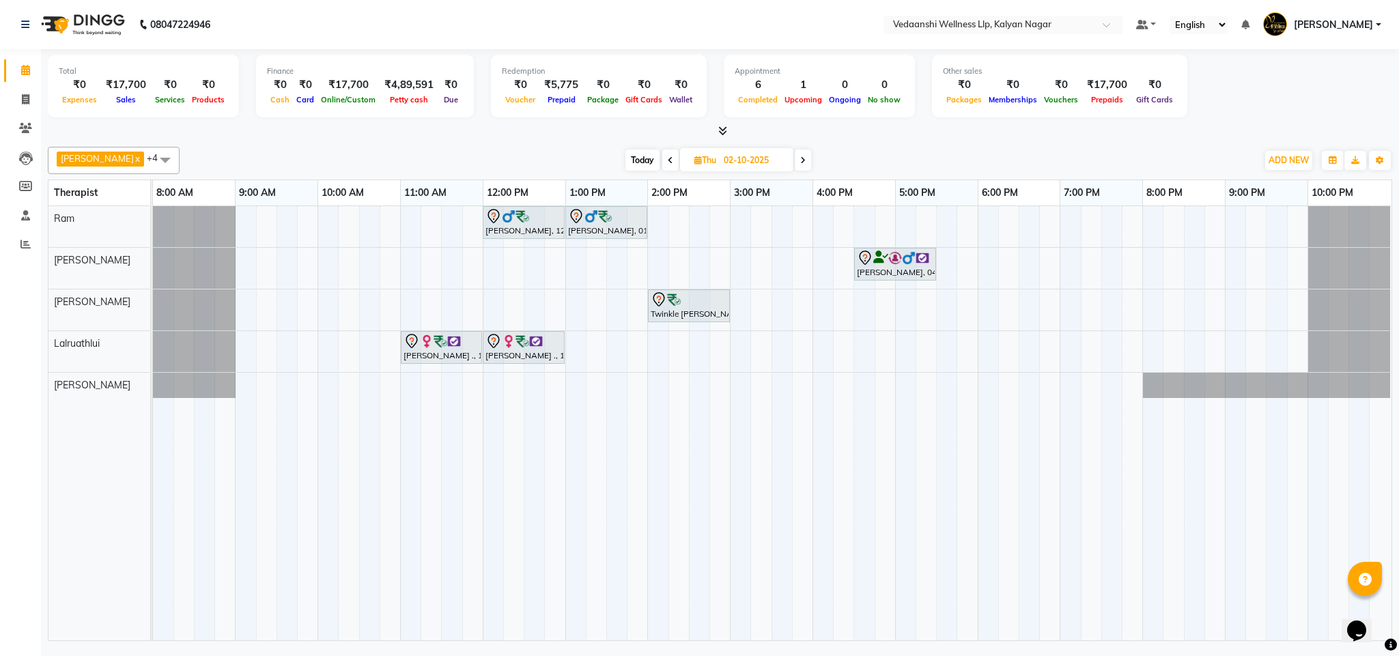
click at [626, 158] on span "Today" at bounding box center [643, 160] width 34 height 21
type input "01-10-2025"
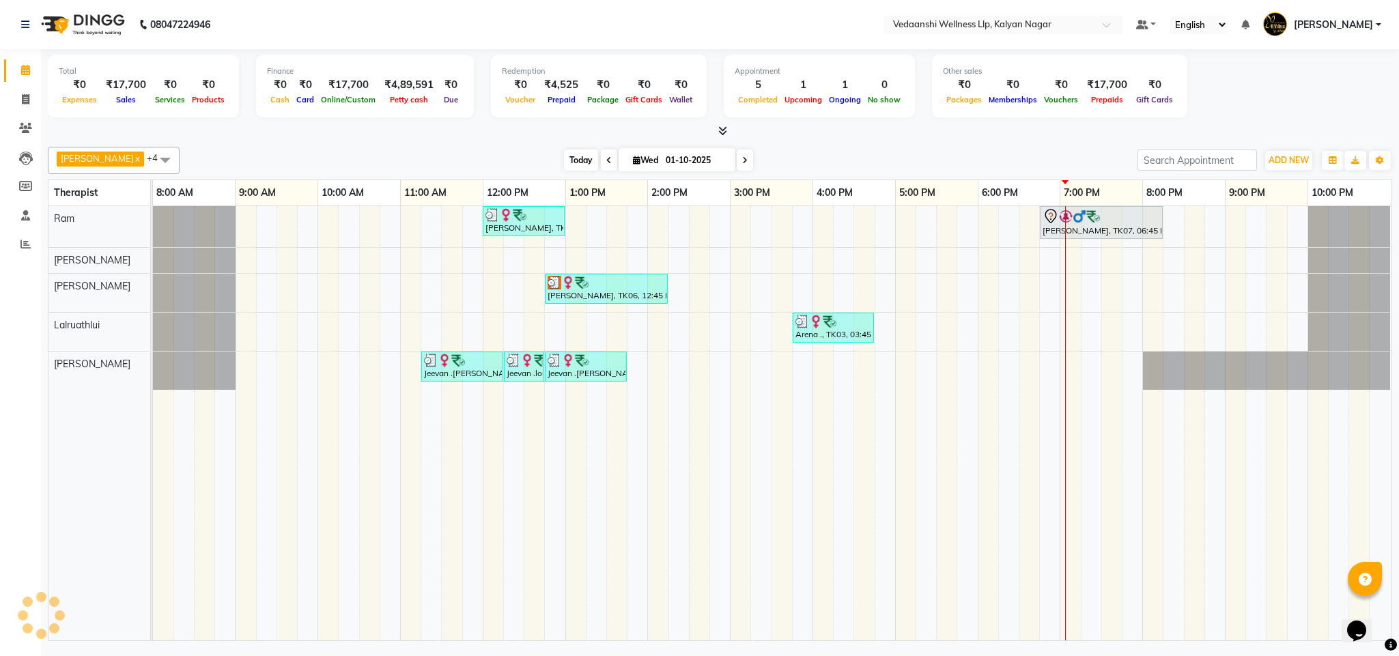
click at [564, 156] on span "Today" at bounding box center [581, 160] width 34 height 21
click at [737, 154] on span at bounding box center [745, 160] width 16 height 21
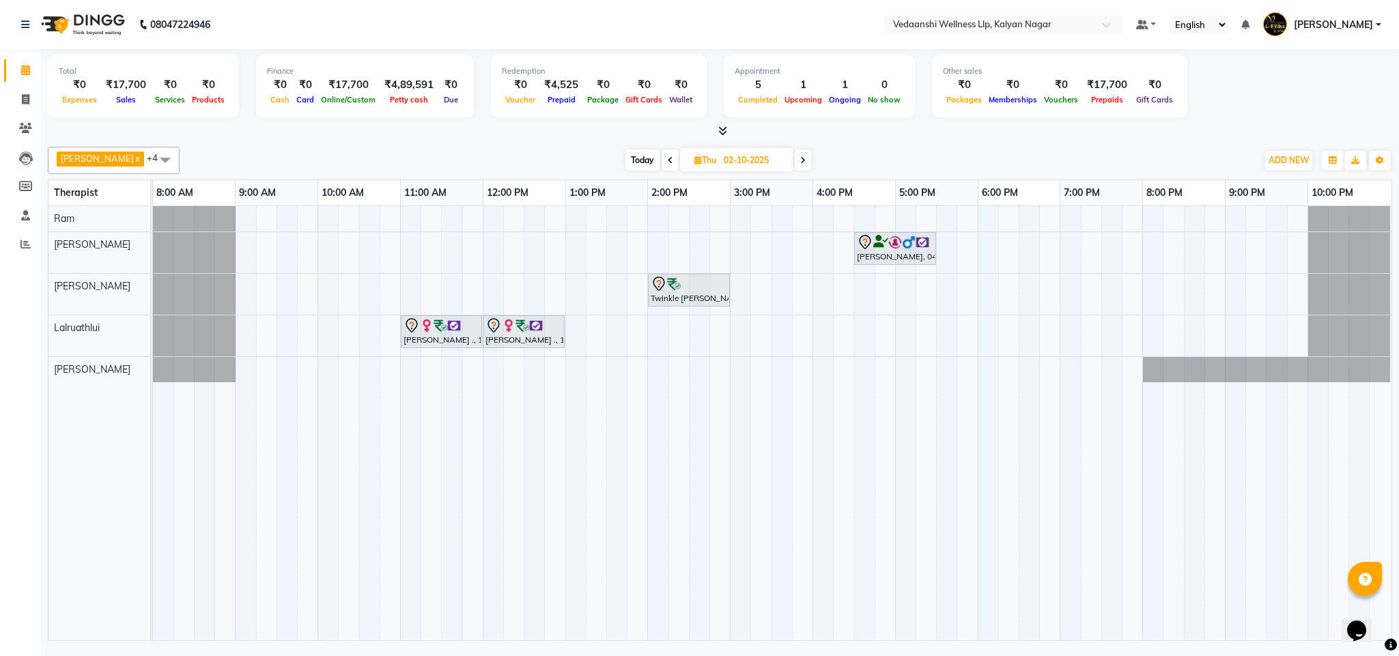
click at [626, 158] on span "Today" at bounding box center [643, 160] width 34 height 21
type input "01-10-2025"
